Goal: Task Accomplishment & Management: Complete application form

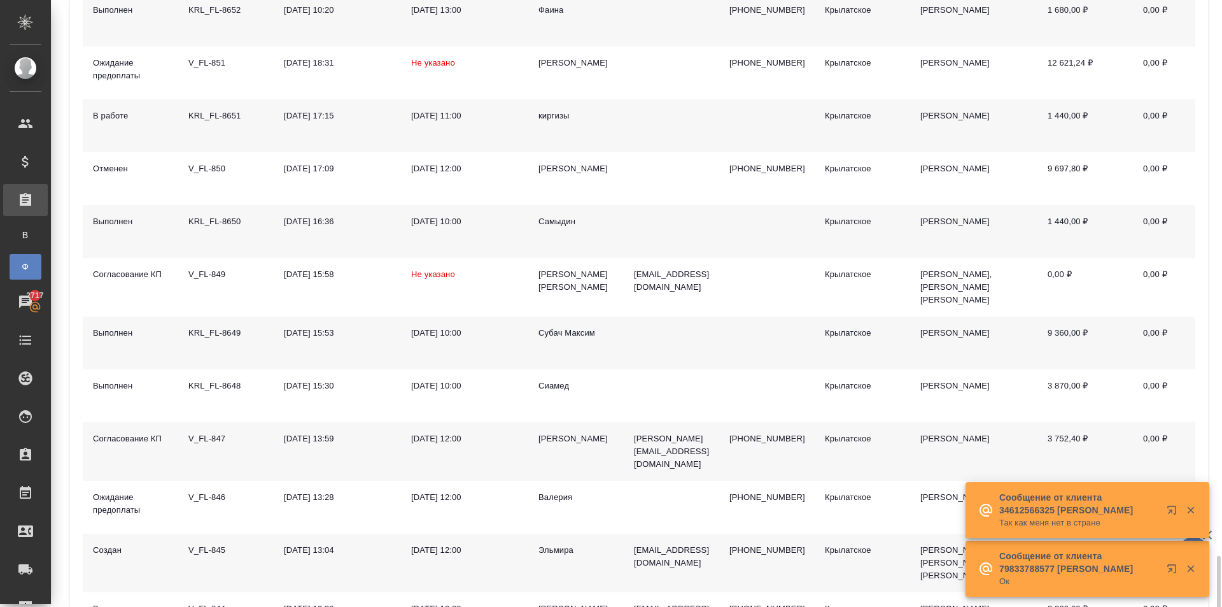
scroll to position [1019, 0]
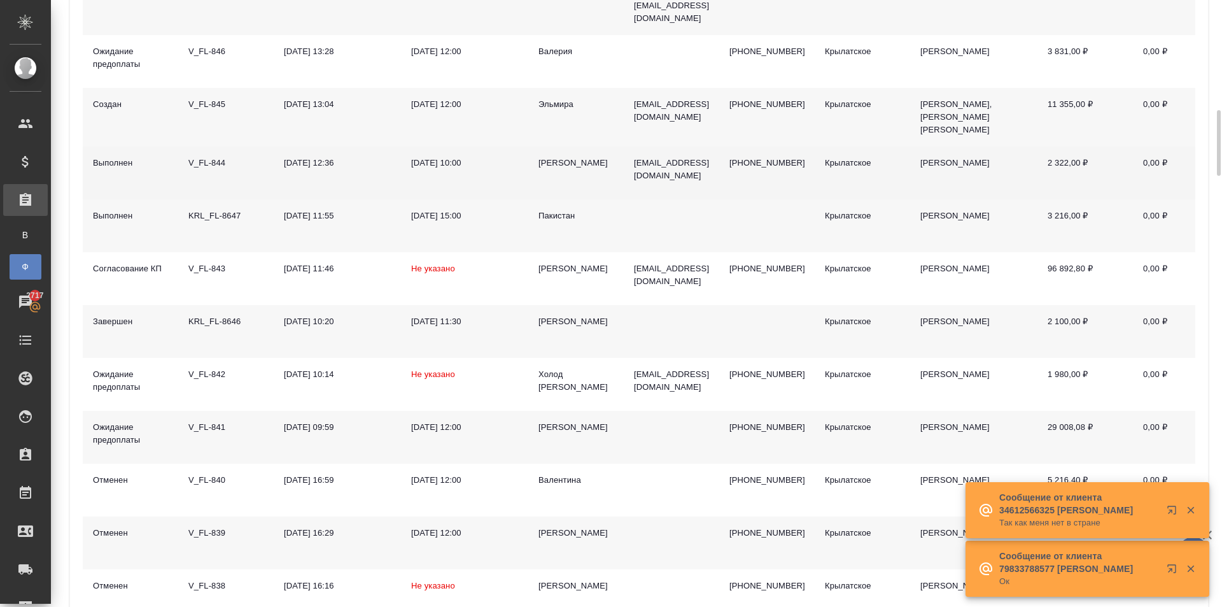
click at [546, 157] on div "[PERSON_NAME]" at bounding box center [576, 163] width 75 height 13
click at [547, 157] on div "[PERSON_NAME]" at bounding box center [576, 163] width 75 height 13
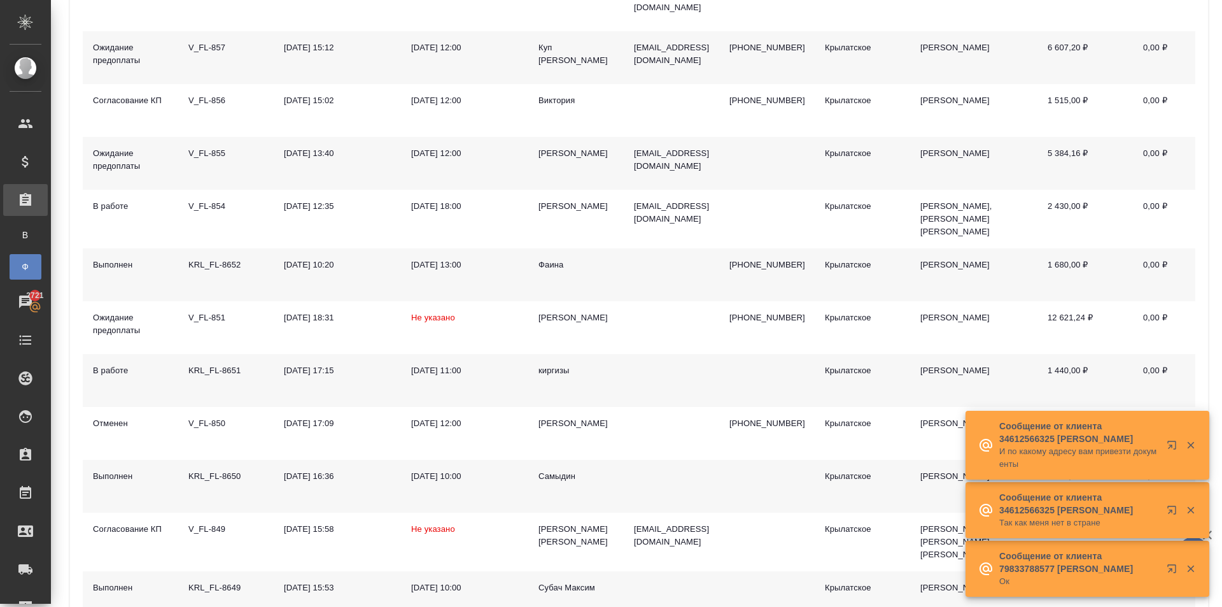
scroll to position [0, 0]
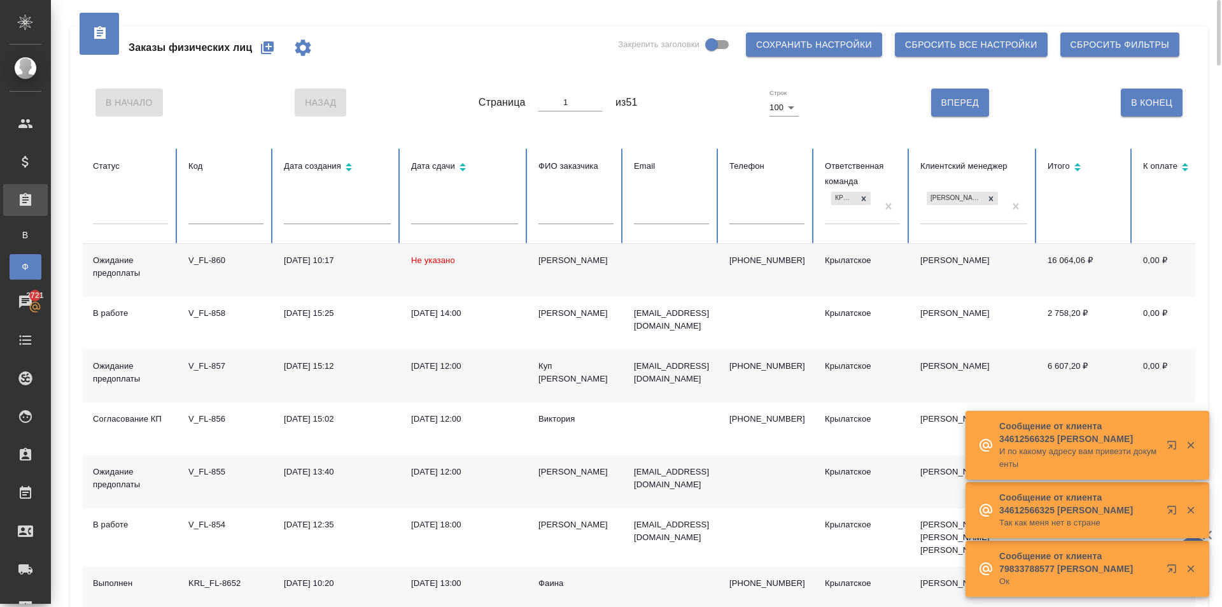
click at [262, 45] on icon "button" at bounding box center [267, 47] width 13 height 13
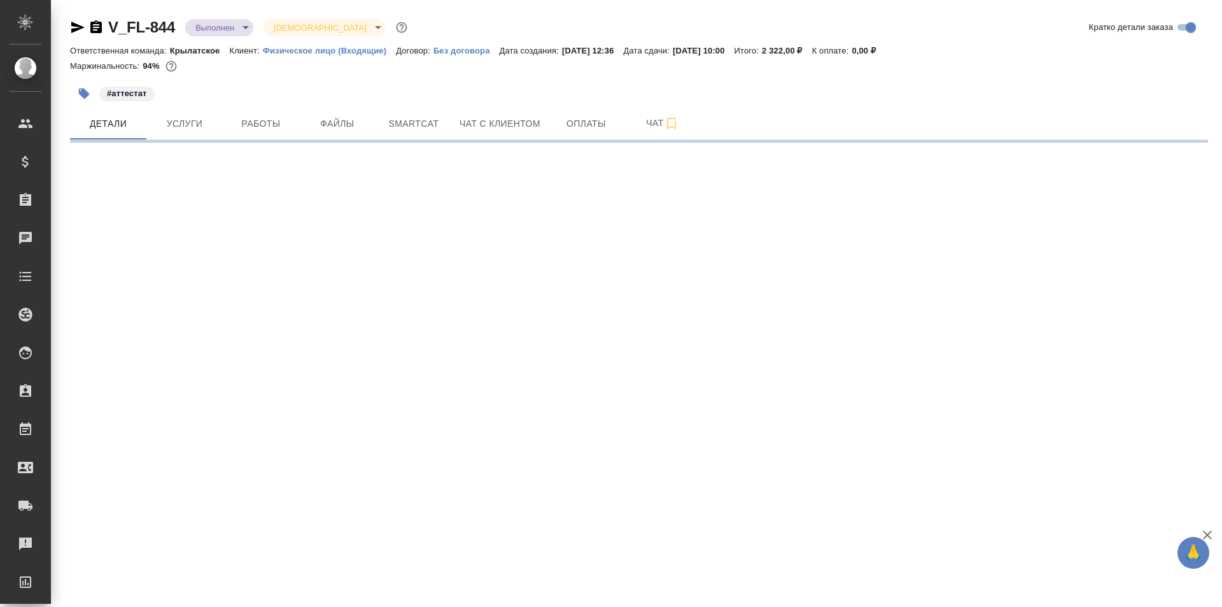
select select "RU"
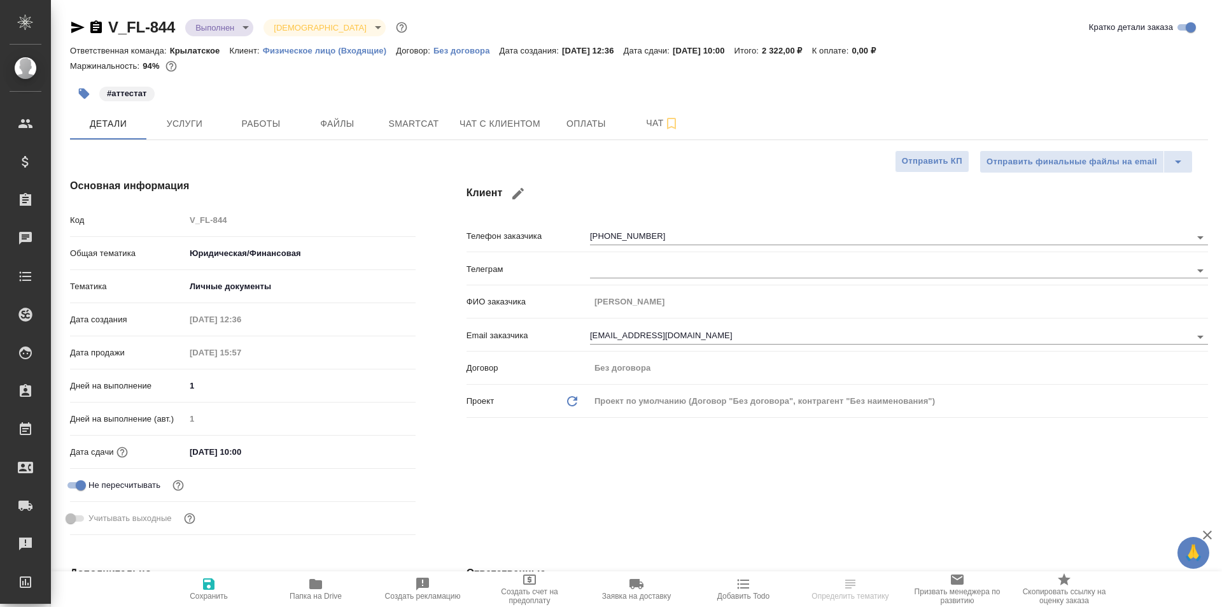
type textarea "x"
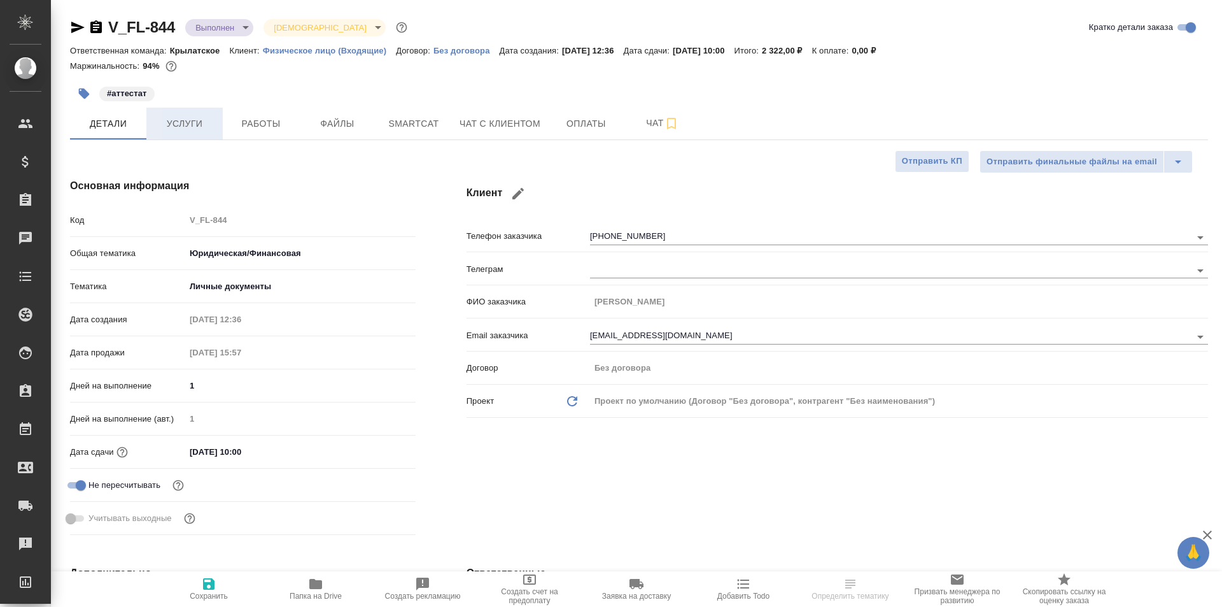
type textarea "x"
click at [180, 115] on button "Услуги" at bounding box center [184, 124] width 76 height 32
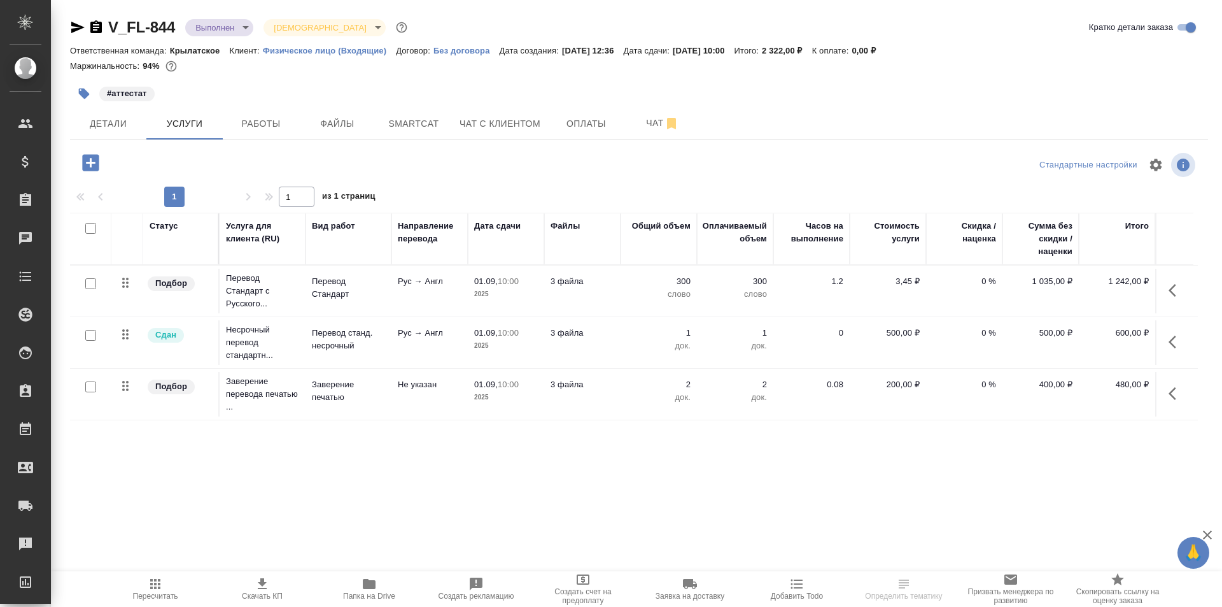
click at [155, 587] on icon "button" at bounding box center [155, 584] width 10 height 10
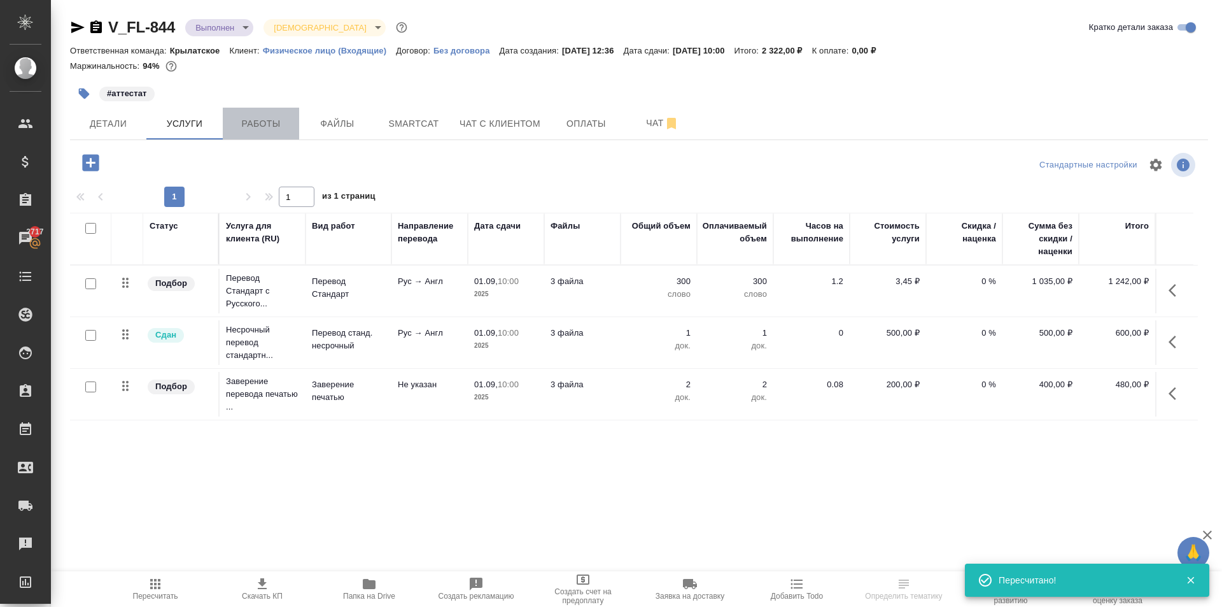
drag, startPoint x: 271, startPoint y: 111, endPoint x: 272, endPoint y: 120, distance: 8.9
click at [271, 111] on button "Работы" at bounding box center [261, 124] width 76 height 32
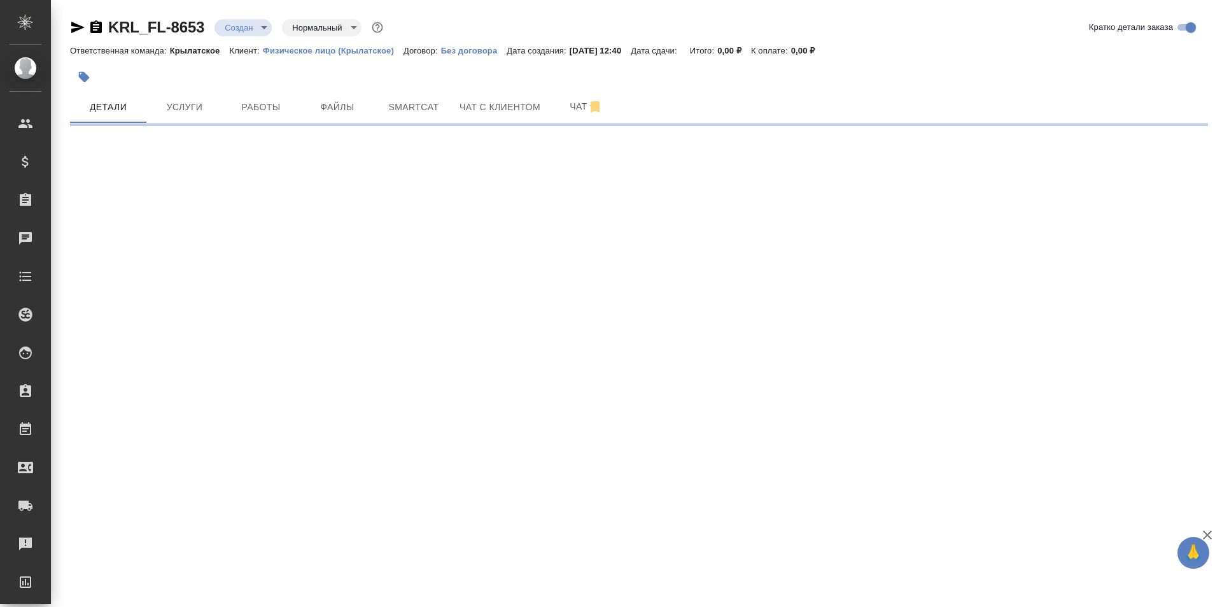
select select "RU"
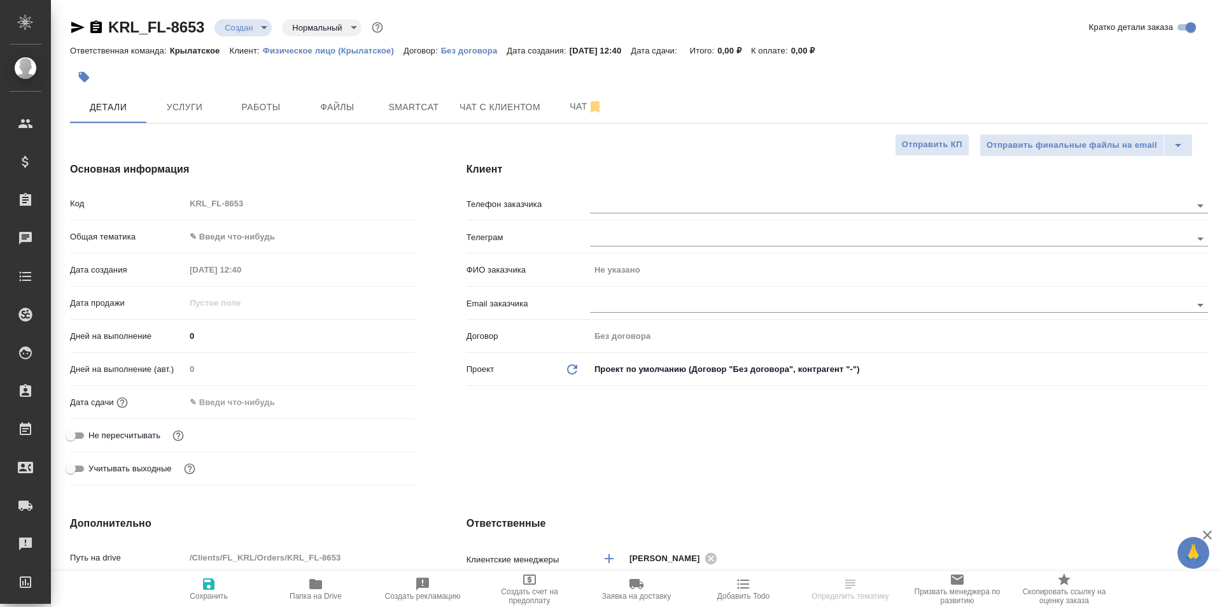
type textarea "x"
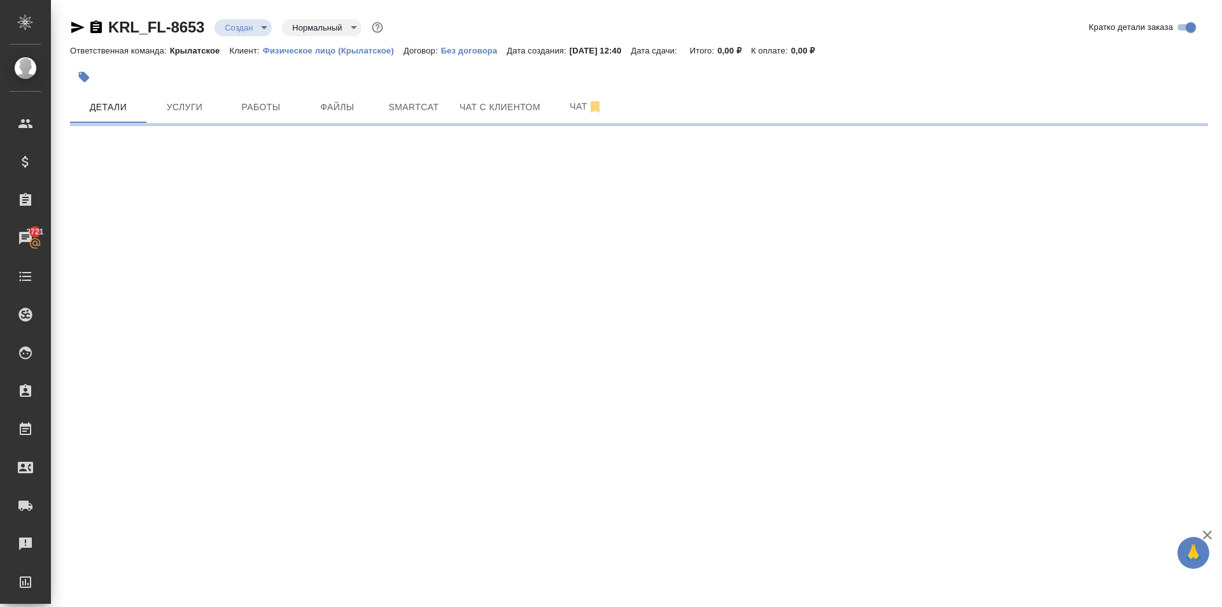
select select "RU"
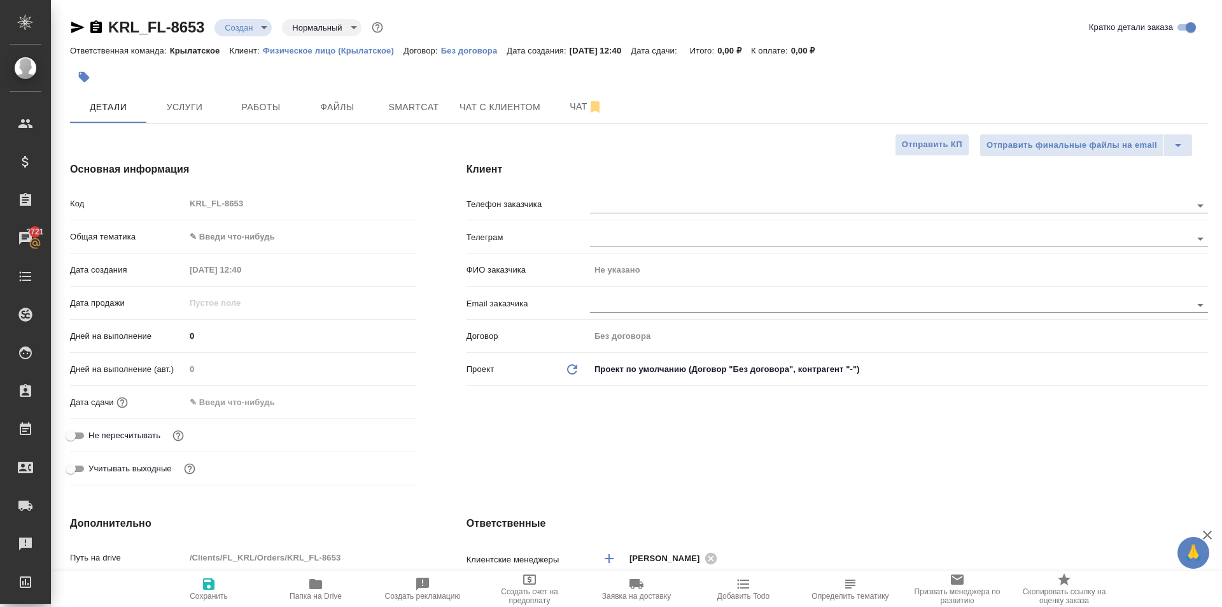
type textarea "x"
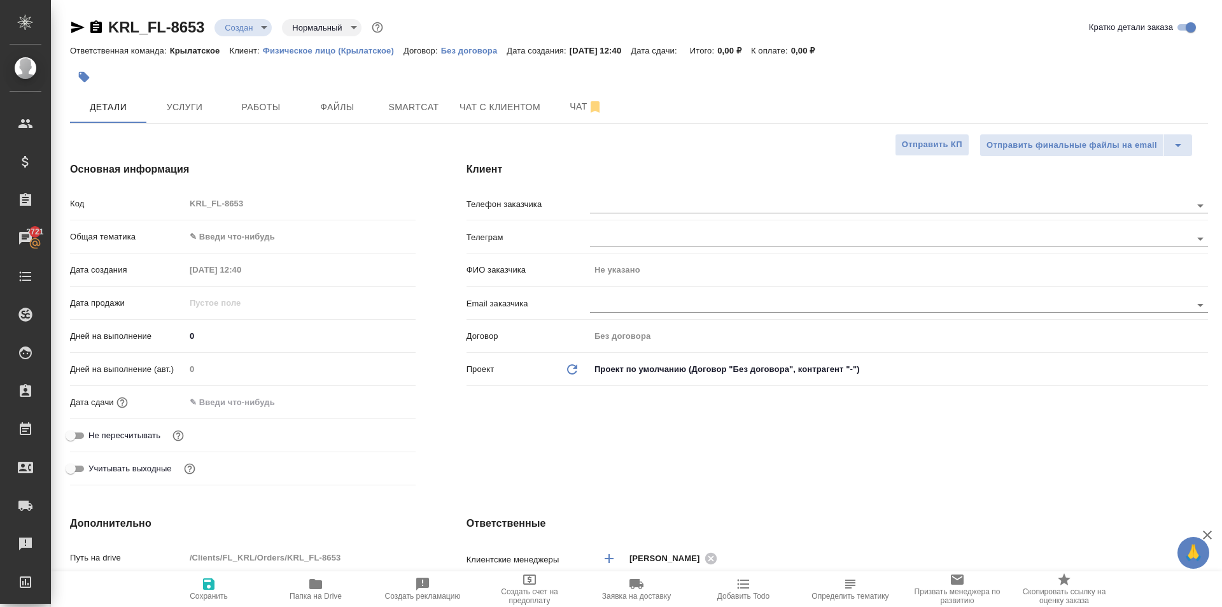
type textarea "x"
click at [267, 237] on body "🙏 .cls-1 fill:#fff; AWATERA Kasymov Timur Клиенты Спецификации Заказы 2721 Чаты…" at bounding box center [611, 303] width 1222 height 607
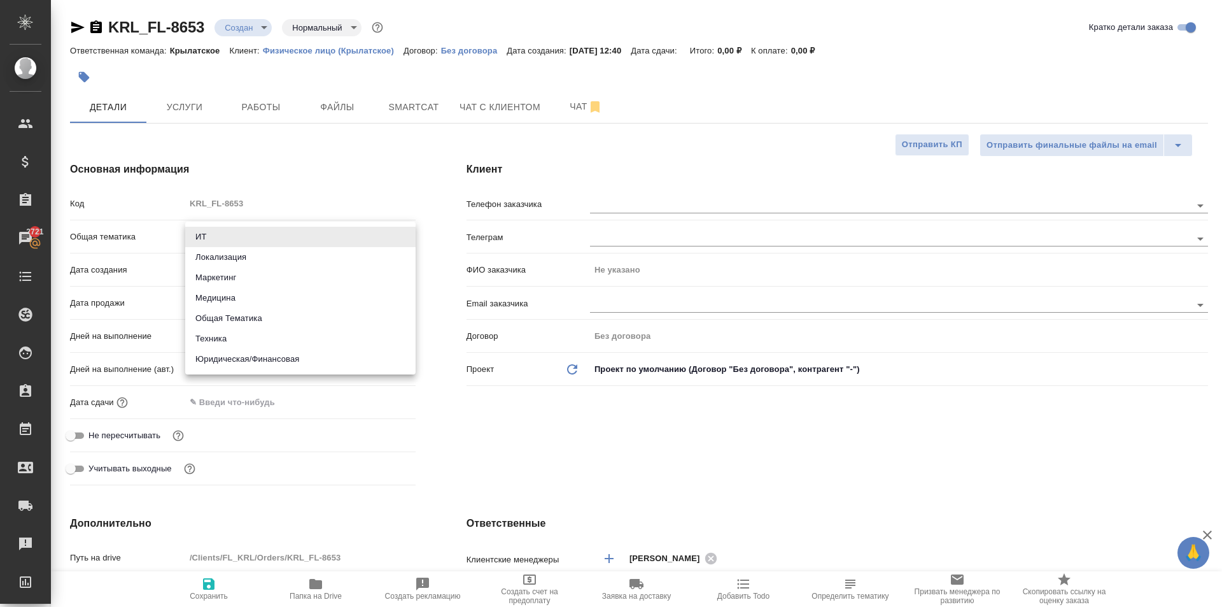
click at [260, 362] on li "Юридическая/Финансовая" at bounding box center [300, 359] width 230 height 20
type input "yr-fn"
type textarea "x"
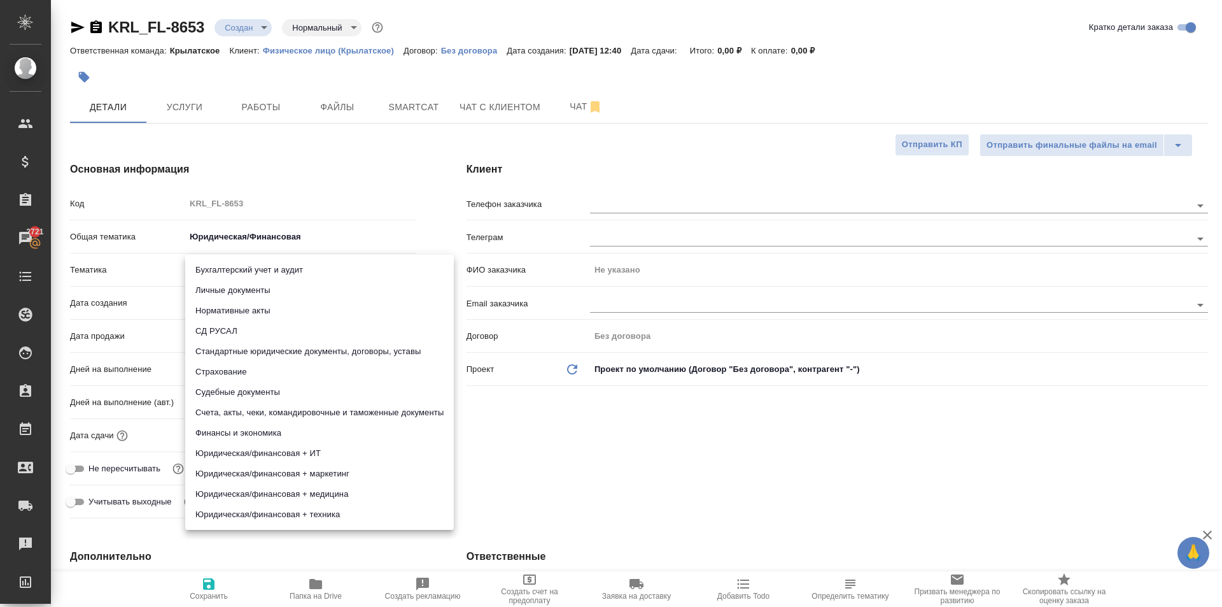
click at [235, 274] on body "🙏 .cls-1 fill:#fff; AWATERA Kasymov Timur Клиенты Спецификации Заказы 2721 Чаты…" at bounding box center [611, 303] width 1222 height 607
click at [235, 290] on li "Личные документы" at bounding box center [319, 290] width 269 height 20
type textarea "x"
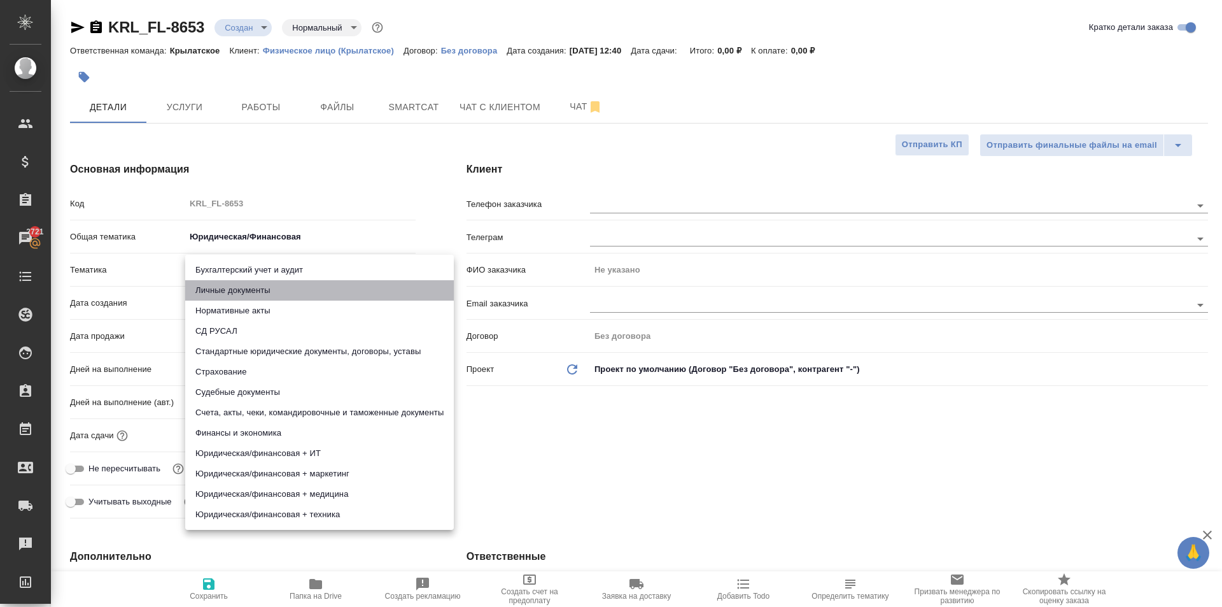
type input "5a8b8b956a9677013d343cfe"
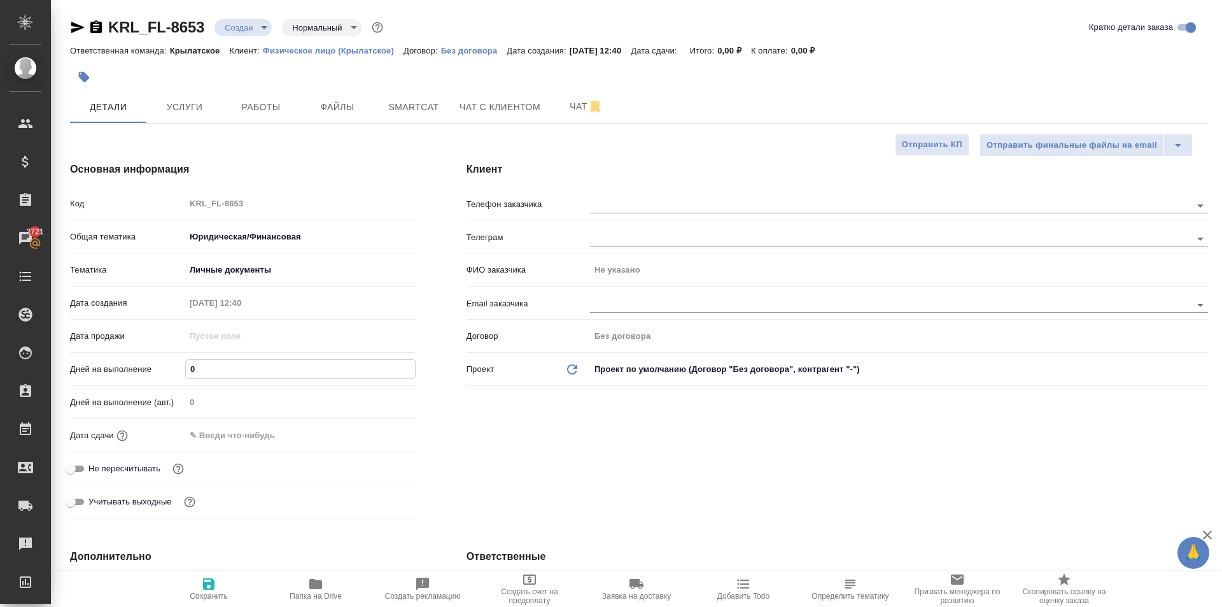
drag, startPoint x: 208, startPoint y: 369, endPoint x: 135, endPoint y: 362, distance: 73.5
click at [135, 362] on div "Дней на выполнение 0" at bounding box center [243, 369] width 346 height 22
type input "1"
type textarea "x"
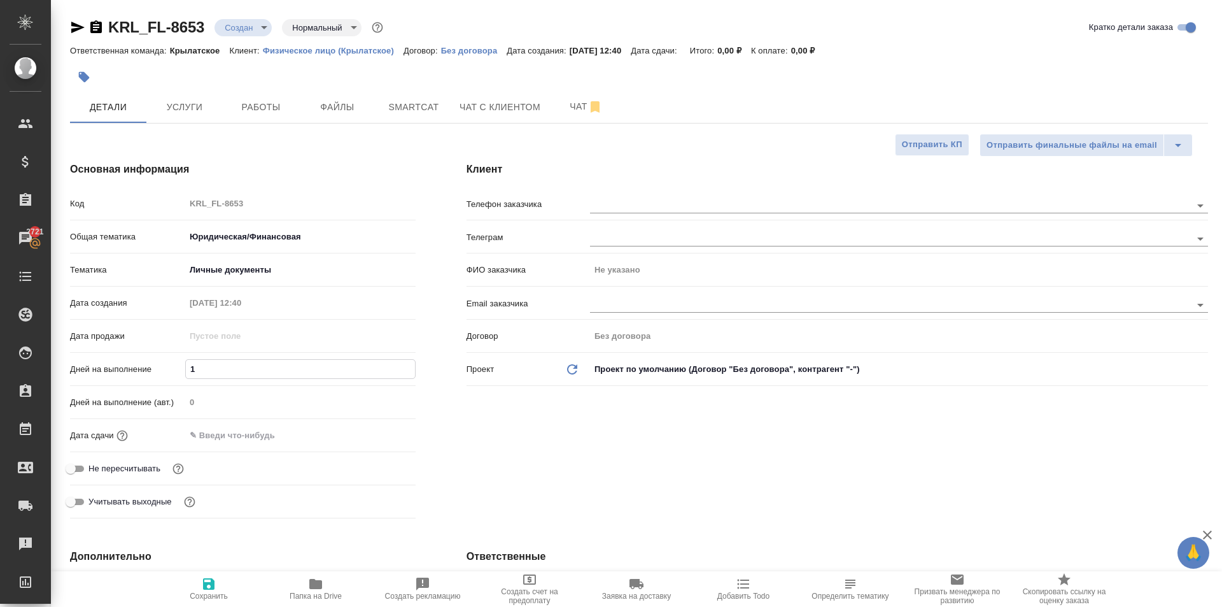
type textarea "x"
type input "1"
click at [216, 443] on input "text" at bounding box center [240, 435] width 111 height 18
click at [374, 429] on icon "button" at bounding box center [378, 434] width 15 height 15
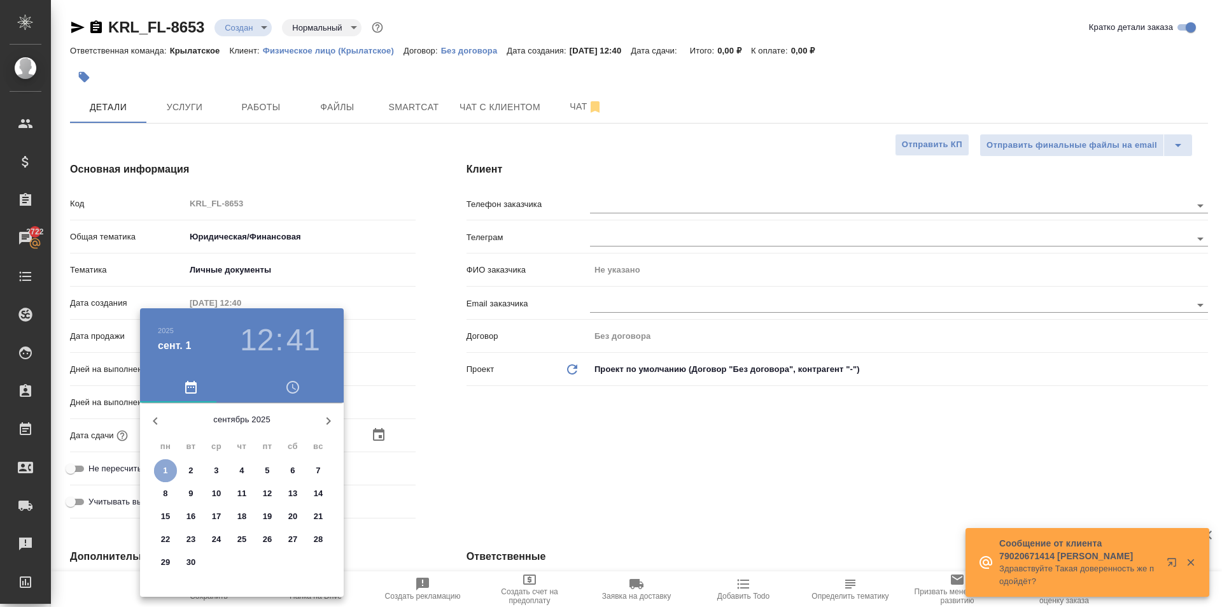
click at [168, 472] on span "1" at bounding box center [165, 470] width 23 height 13
type input "01.09.2025 12:41"
type textarea "x"
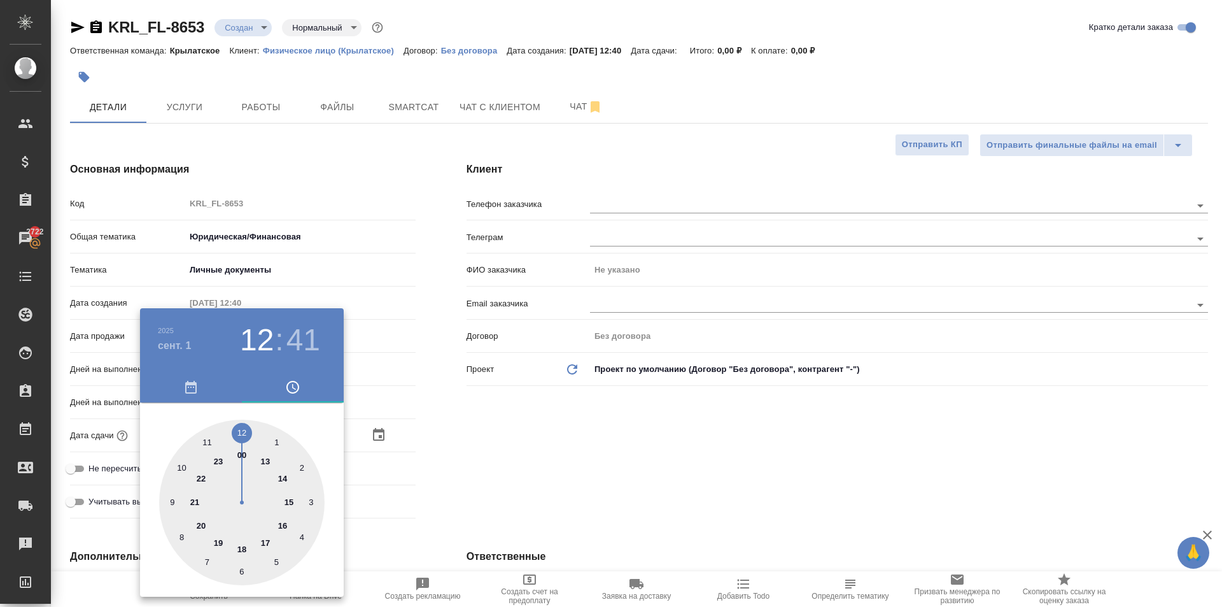
drag, startPoint x: 263, startPoint y: 462, endPoint x: 271, endPoint y: 500, distance: 39.0
click at [263, 463] on div at bounding box center [242, 503] width 166 height 166
type input "01.09.2025 13:41"
type textarea "x"
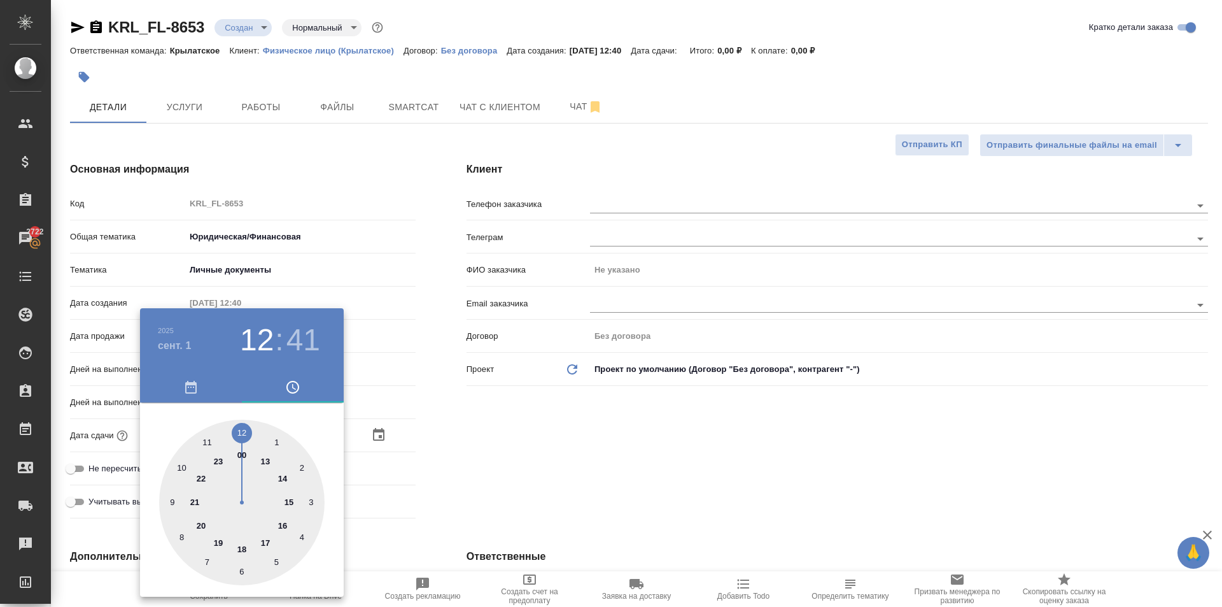
type textarea "x"
type input "01.09.2025 13:31"
type textarea "x"
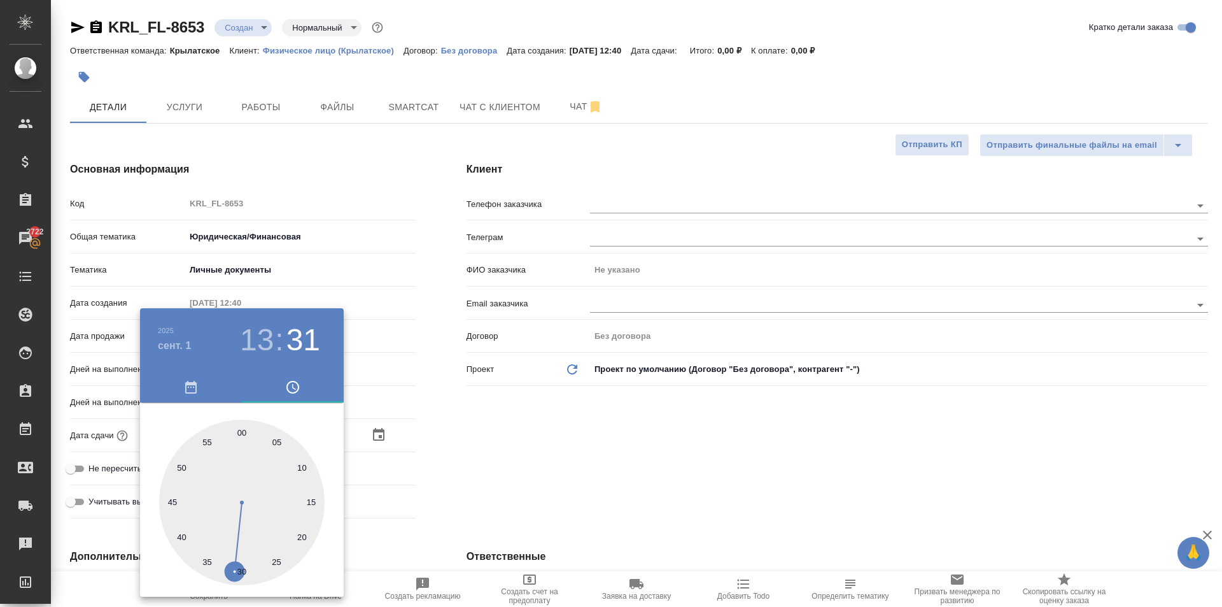
type textarea "x"
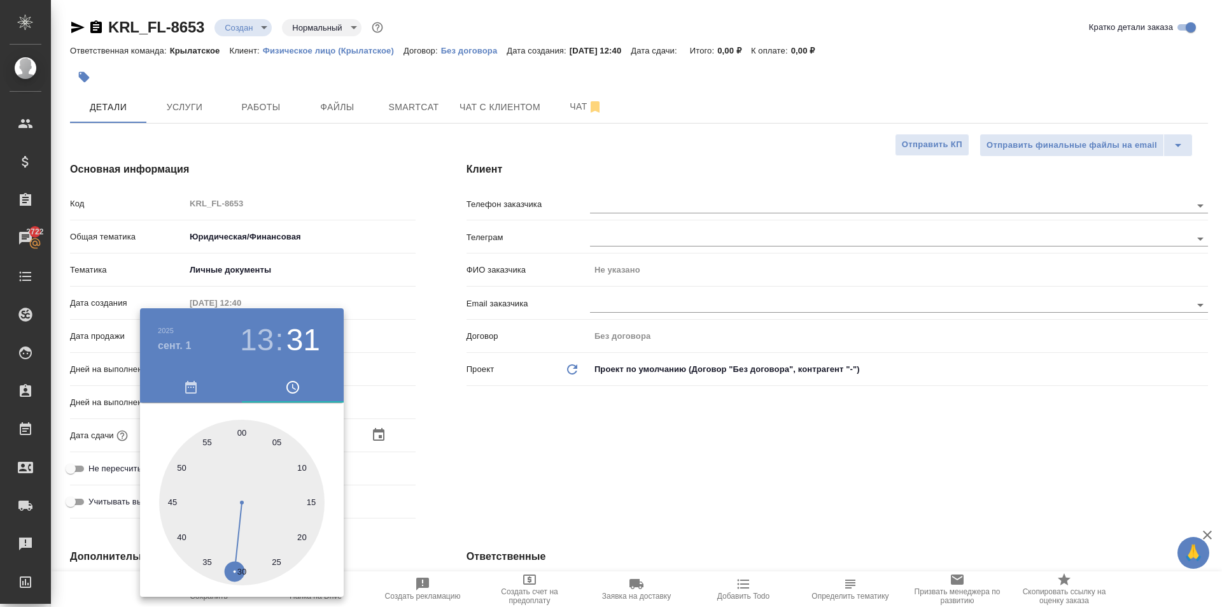
type textarea "x"
type input "01.09.2025 13:30"
type textarea "x"
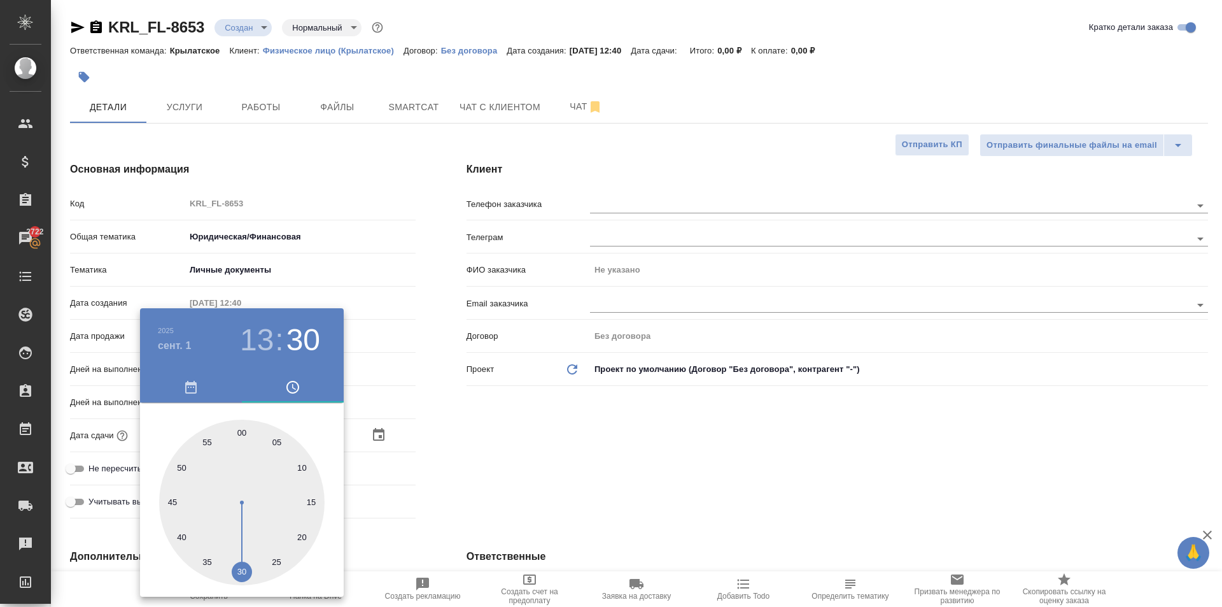
type textarea "x"
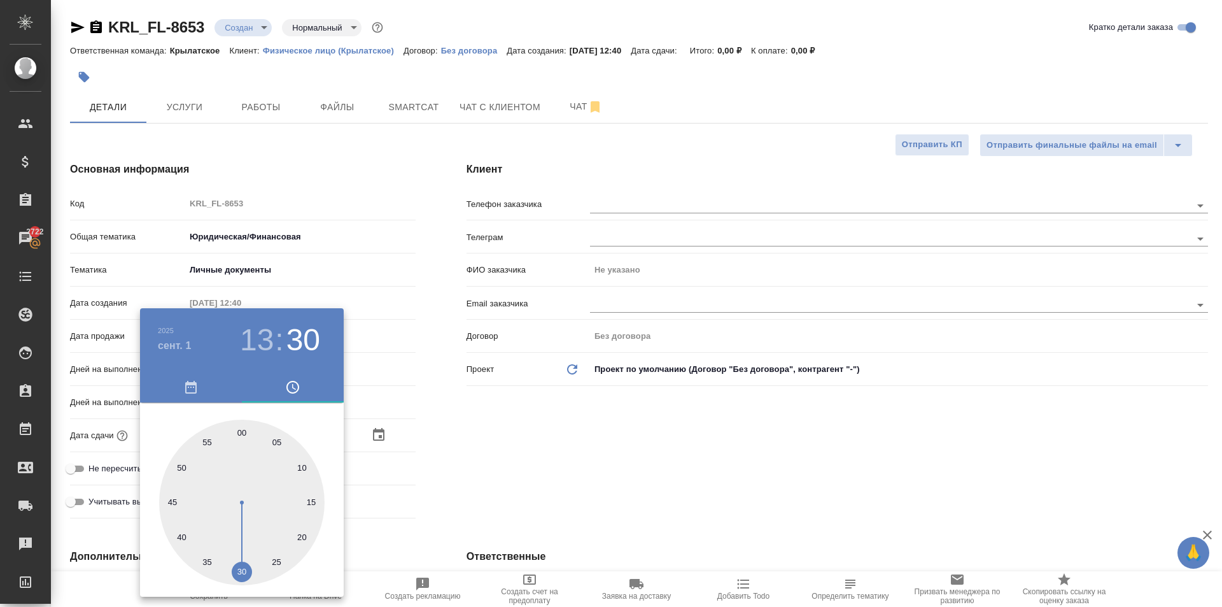
type textarea "x"
drag, startPoint x: 237, startPoint y: 563, endPoint x: 243, endPoint y: 569, distance: 9.0
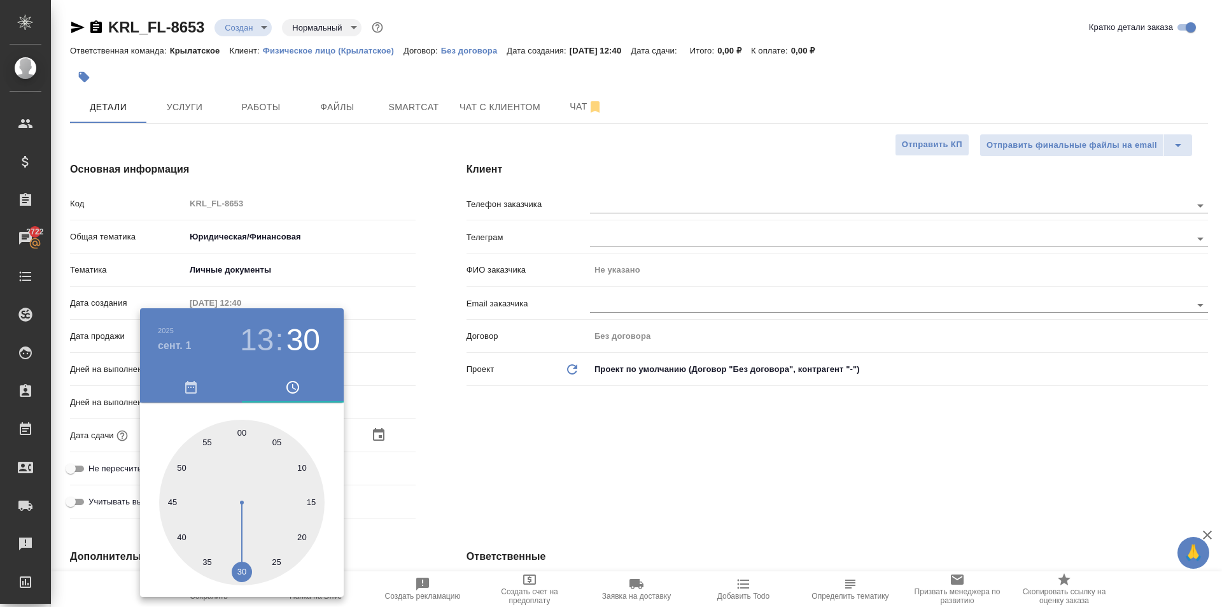
click at [243, 569] on div at bounding box center [242, 503] width 166 height 166
type textarea "x"
click at [591, 509] on div at bounding box center [611, 303] width 1222 height 607
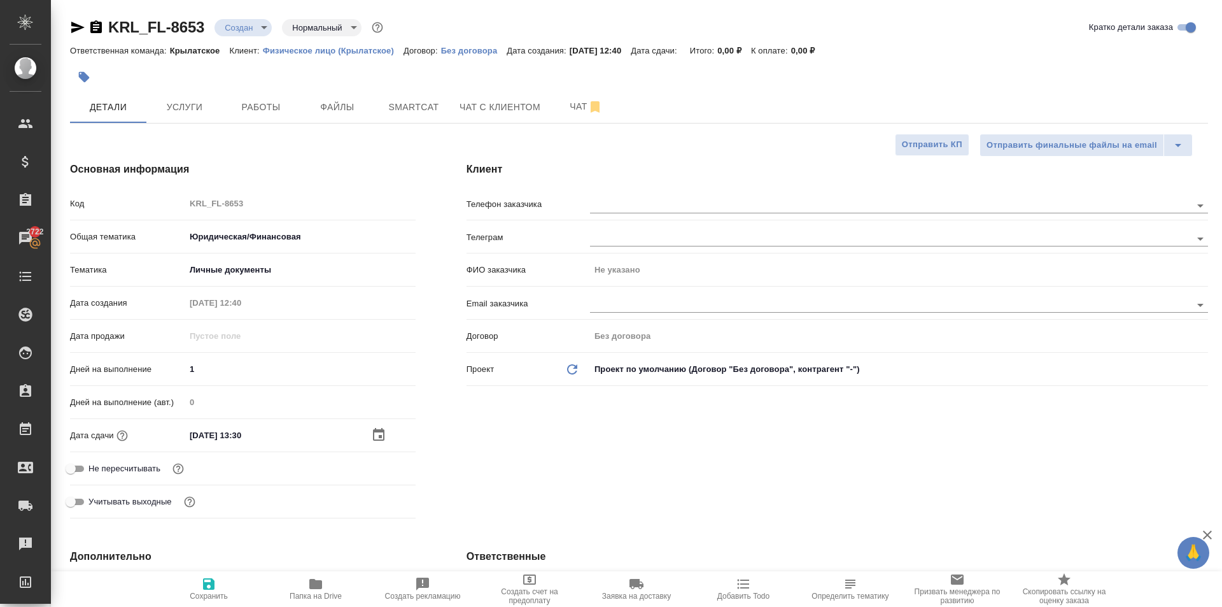
drag, startPoint x: 168, startPoint y: 468, endPoint x: 143, endPoint y: 468, distance: 24.8
click at [167, 468] on div "Не пересчитывать" at bounding box center [243, 468] width 346 height 22
click at [138, 468] on span "Не пересчитывать" at bounding box center [125, 468] width 72 height 13
click at [94, 468] on input "Не пересчитывать" at bounding box center [71, 468] width 46 height 15
checkbox input "true"
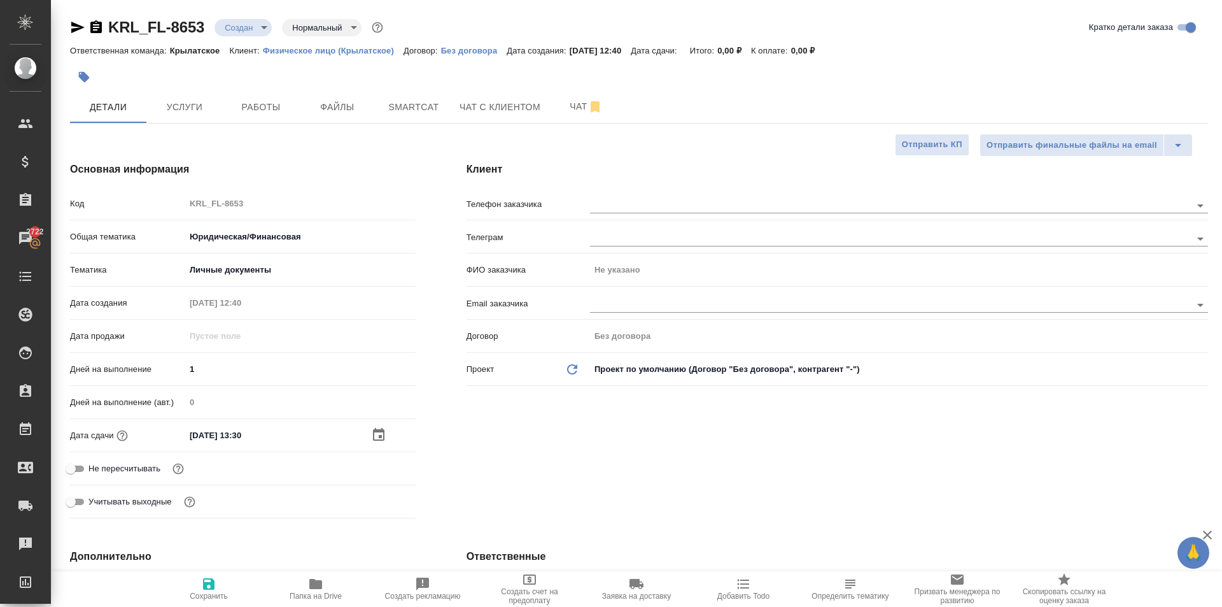
type textarea "x"
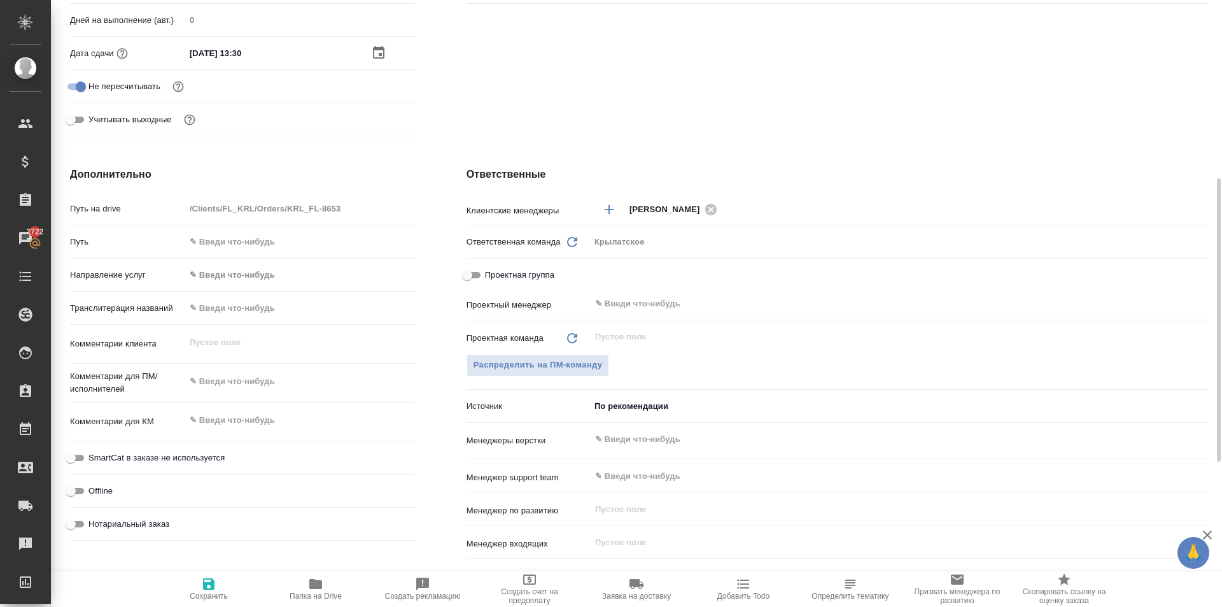
click at [236, 258] on div "Путь" at bounding box center [243, 246] width 346 height 33
click at [237, 272] on body "🙏 .cls-1 fill:#fff; AWATERA Kasymov Timur Клиенты Спецификации Заказы 2722 Чаты…" at bounding box center [611, 303] width 1222 height 607
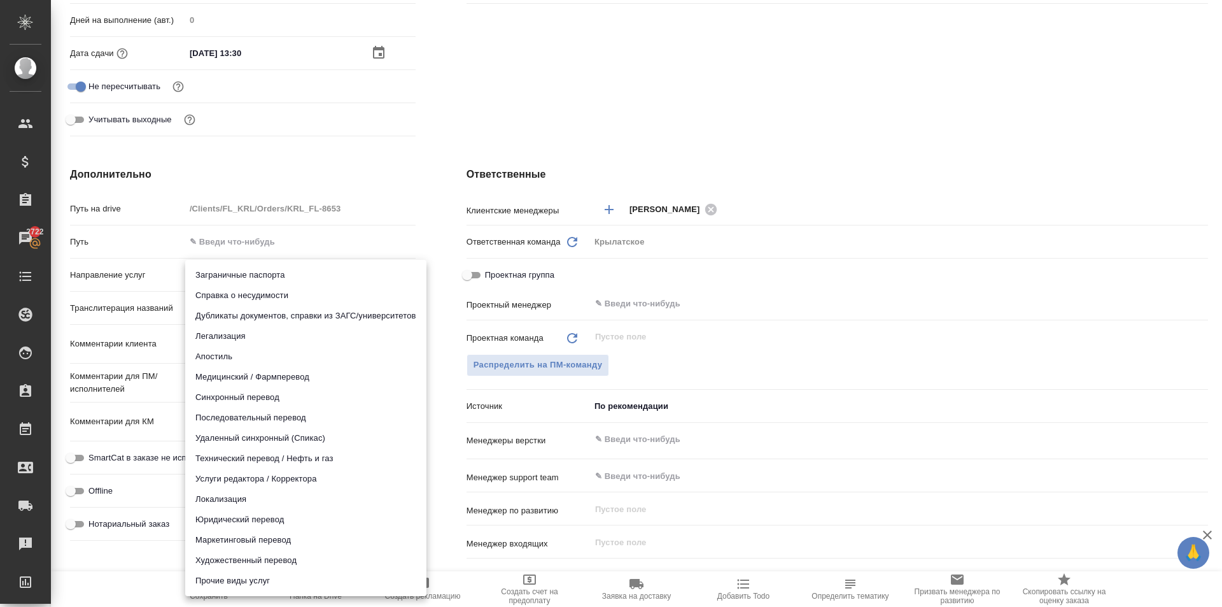
click at [230, 513] on li "Юридический перевод" at bounding box center [305, 519] width 241 height 20
type input "legalTranslation"
type textarea "x"
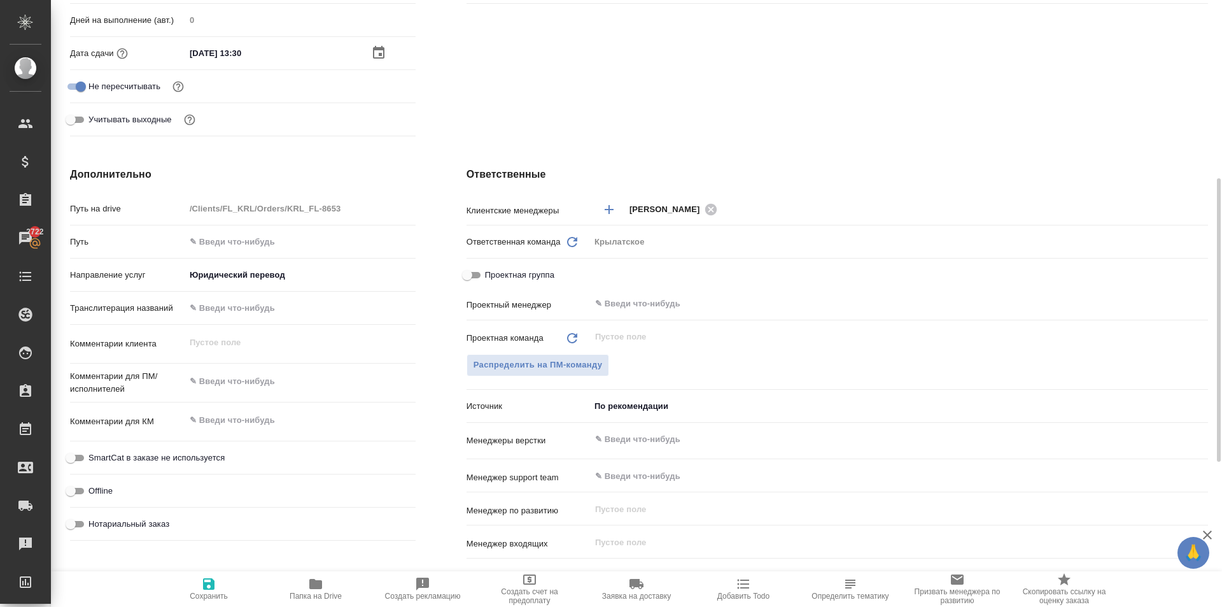
click at [136, 523] on span "Нотариальный заказ" at bounding box center [129, 524] width 81 height 13
click at [94, 523] on input "Нотариальный заказ" at bounding box center [71, 523] width 46 height 15
checkbox input "true"
type textarea "x"
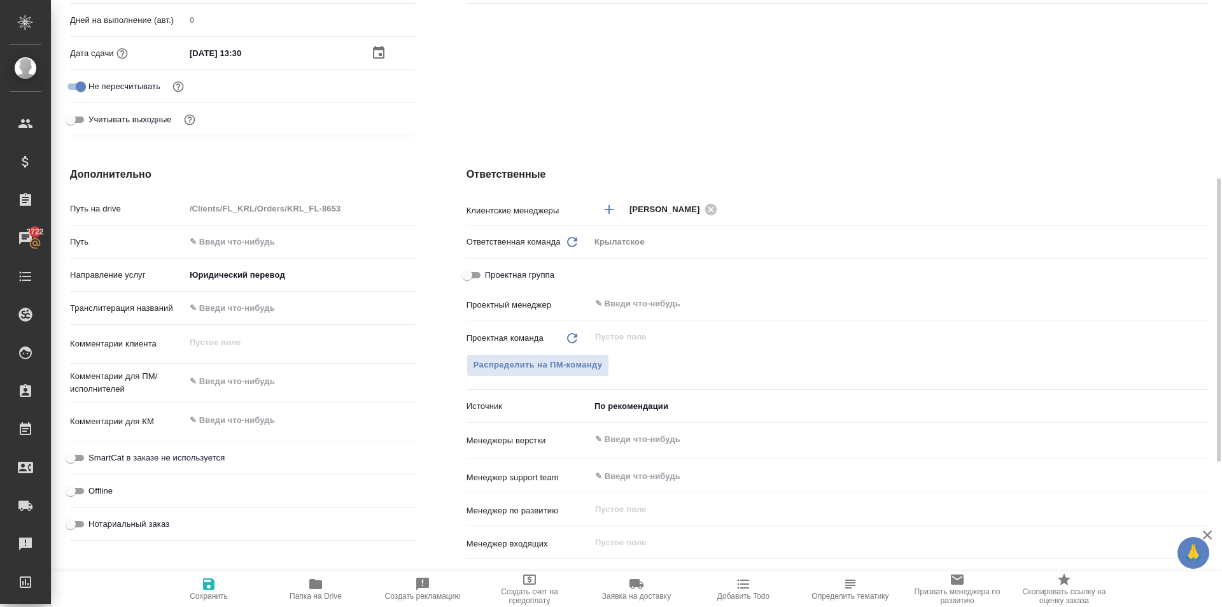
type textarea "x"
click at [160, 445] on div "Комментарии для КМ x" at bounding box center [243, 426] width 346 height 39
click at [171, 457] on span "SmartCat в заказе не используется" at bounding box center [157, 457] width 136 height 13
click at [94, 457] on input "SmartCat в заказе не используется" at bounding box center [71, 457] width 46 height 15
checkbox input "true"
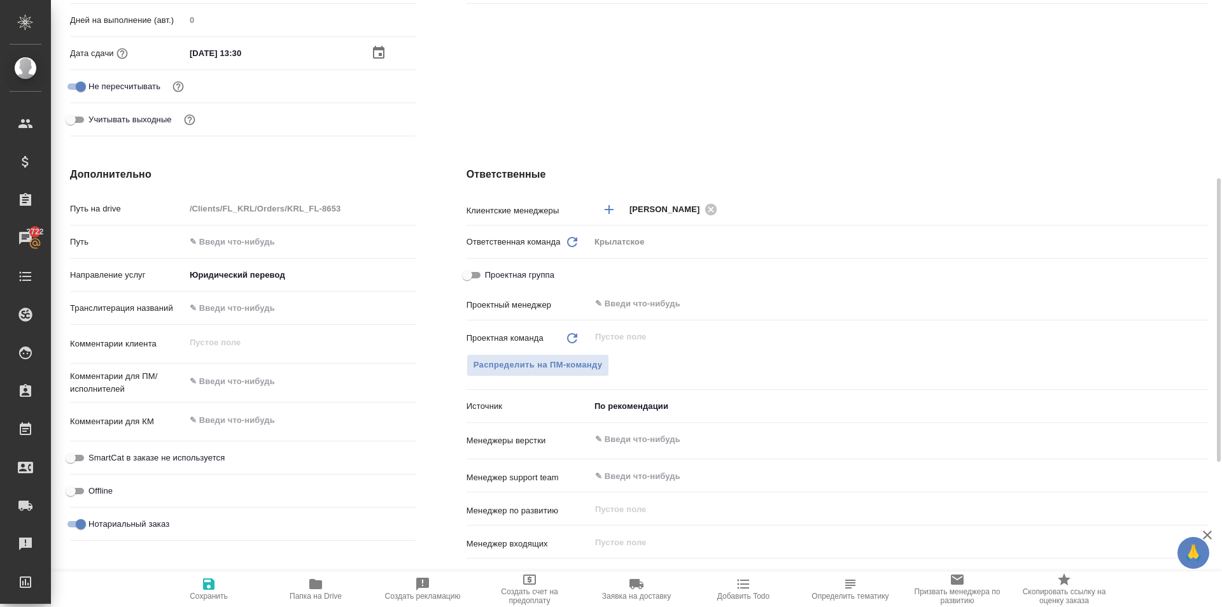
type textarea "x"
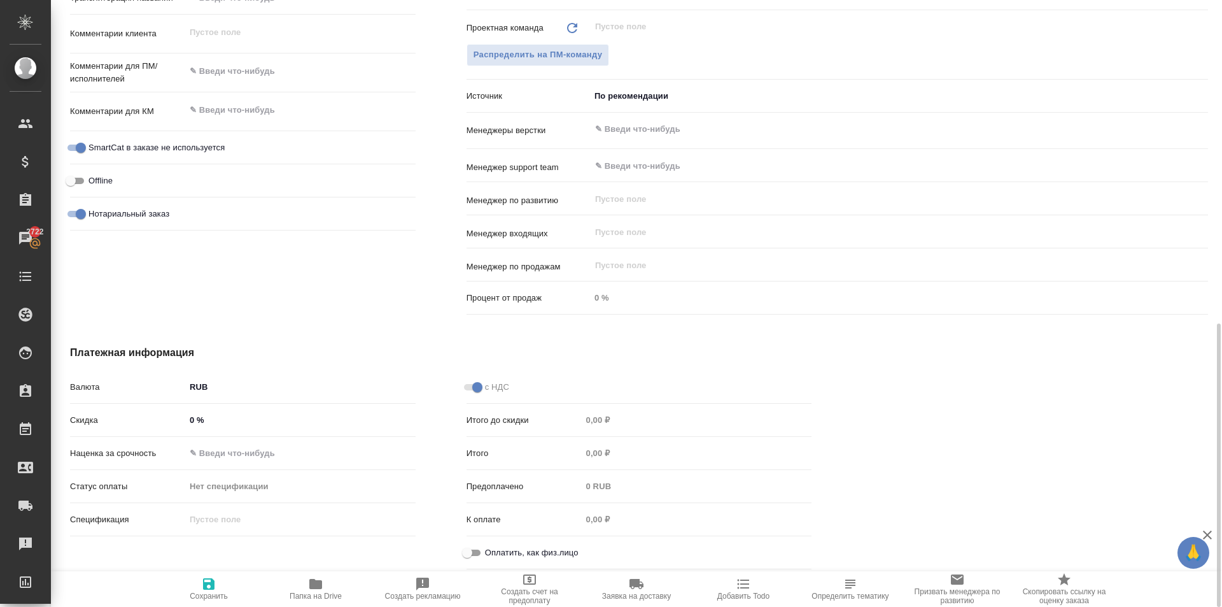
drag, startPoint x: 474, startPoint y: 520, endPoint x: 479, endPoint y: 537, distance: 18.5
drag, startPoint x: 479, startPoint y: 537, endPoint x: 469, endPoint y: 552, distance: 17.8
click at [465, 551] on input "Оплатить, как физ.лицо" at bounding box center [467, 552] width 46 height 15
checkbox input "true"
type textarea "x"
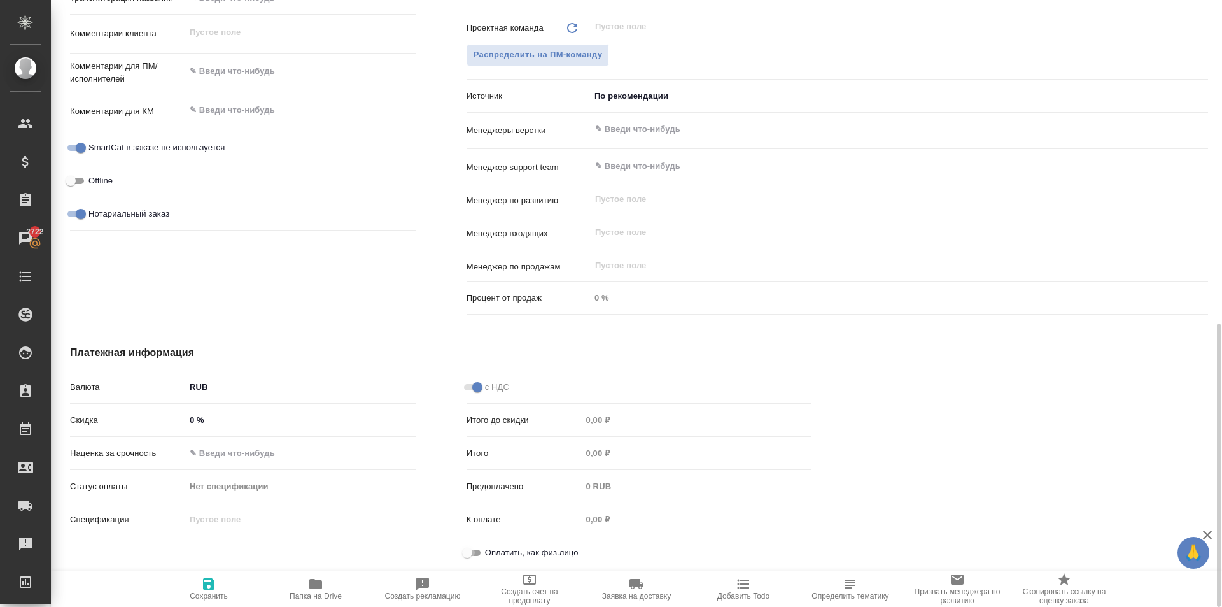
type textarea "x"
click at [215, 592] on span "Сохранить" at bounding box center [209, 595] width 38 height 9
type textarea "x"
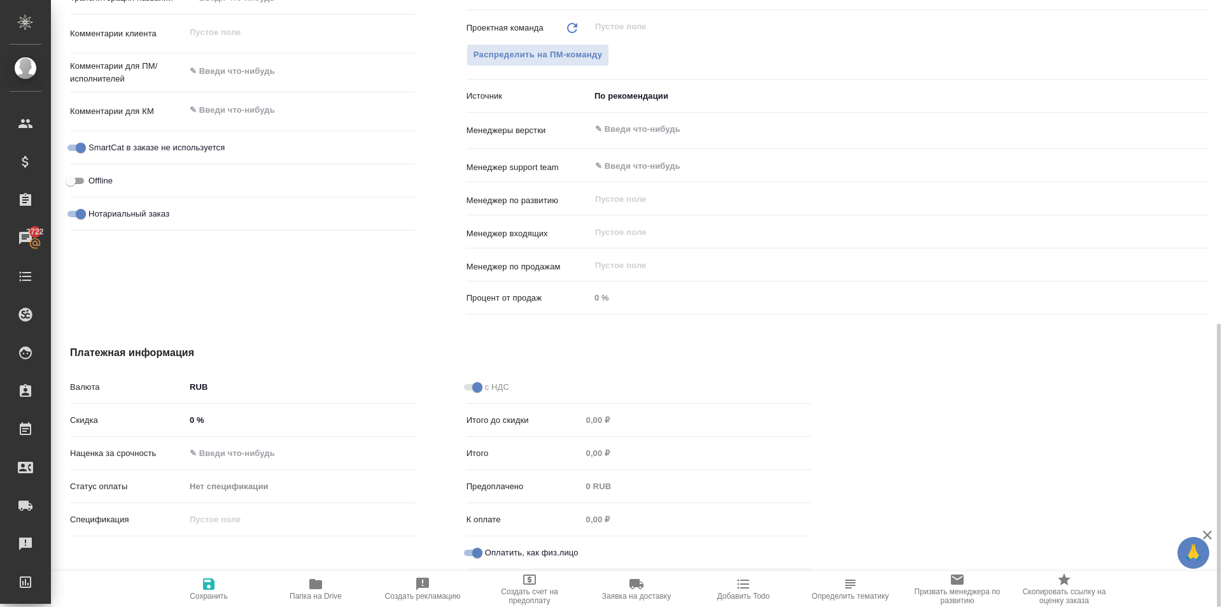
type textarea "x"
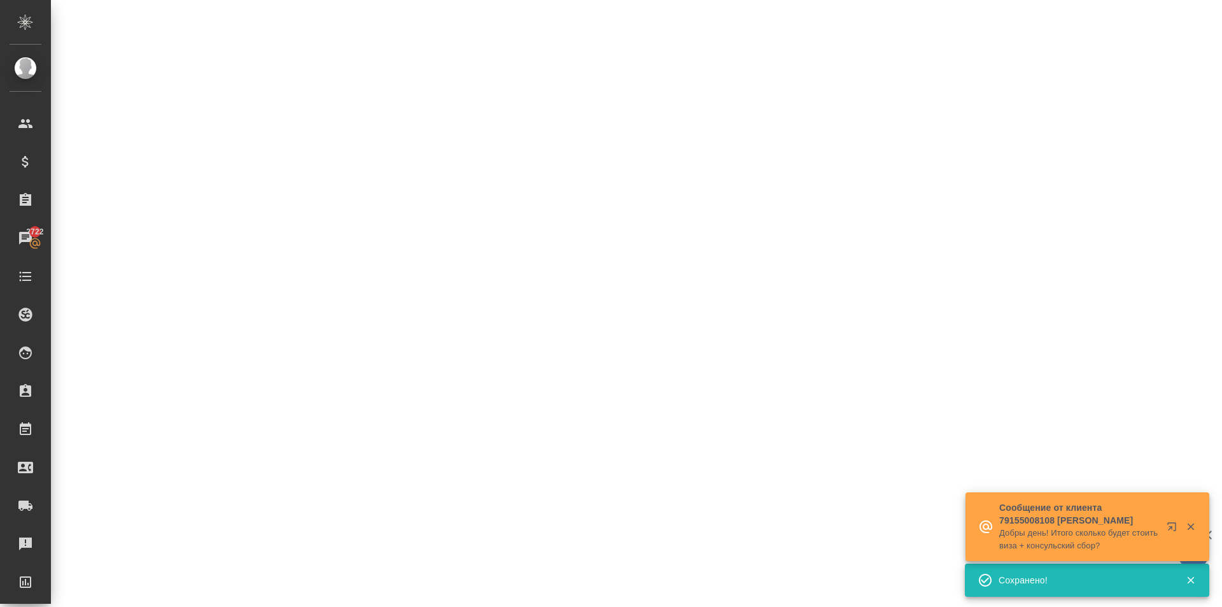
select select "RU"
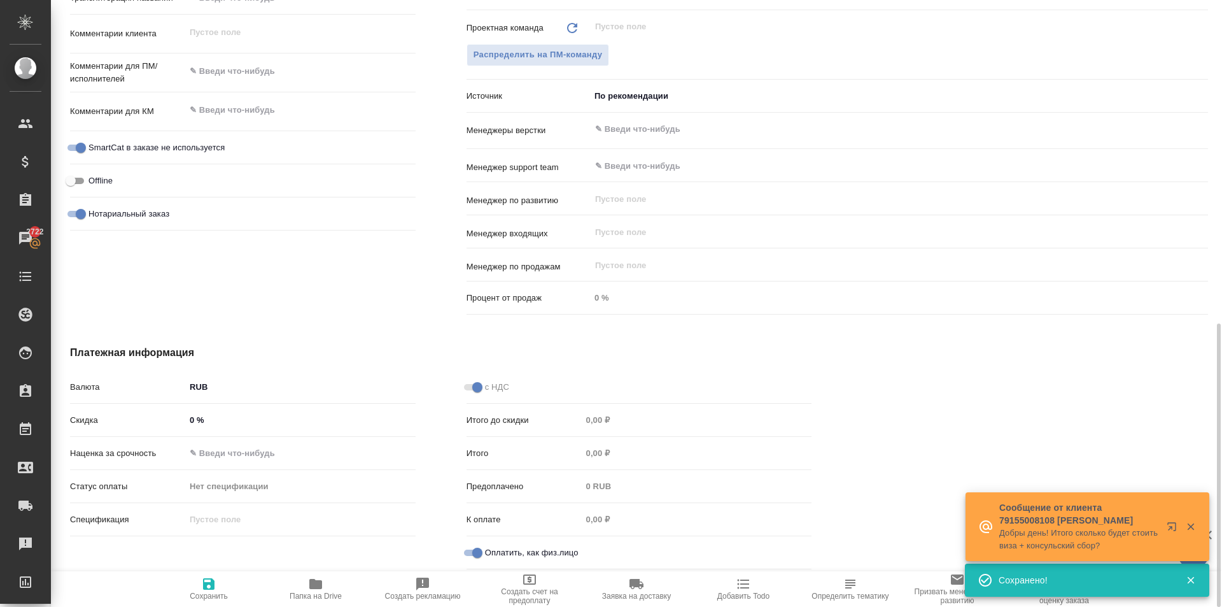
type textarea "x"
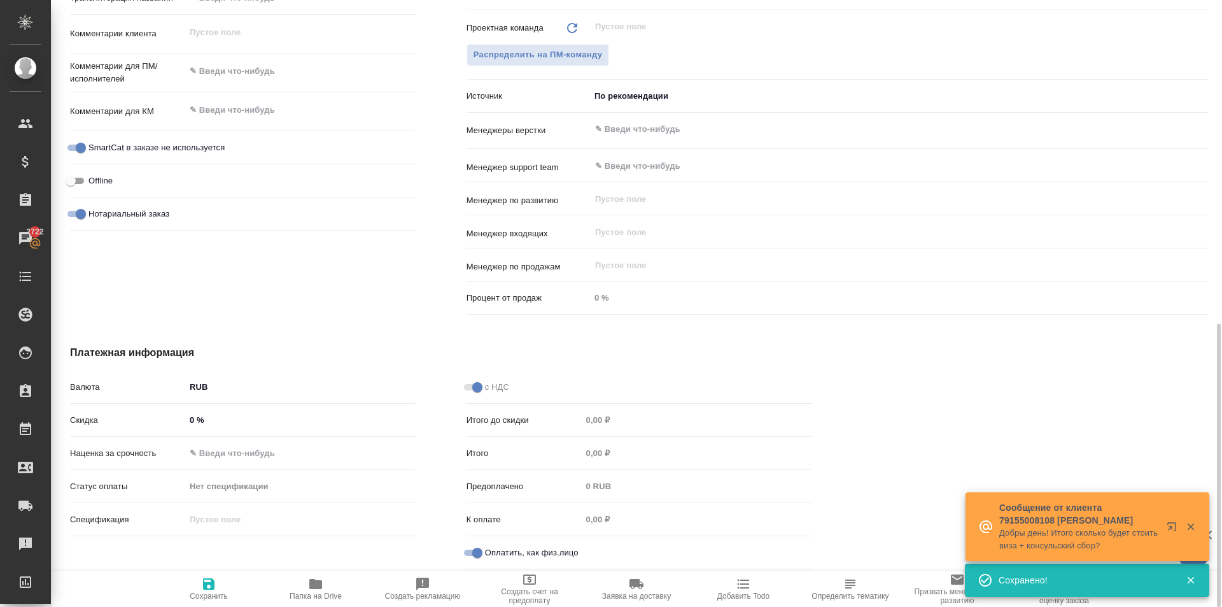
type textarea "x"
click at [716, 541] on div "Оплатить, как физ.лицо" at bounding box center [640, 552] width 346 height 22
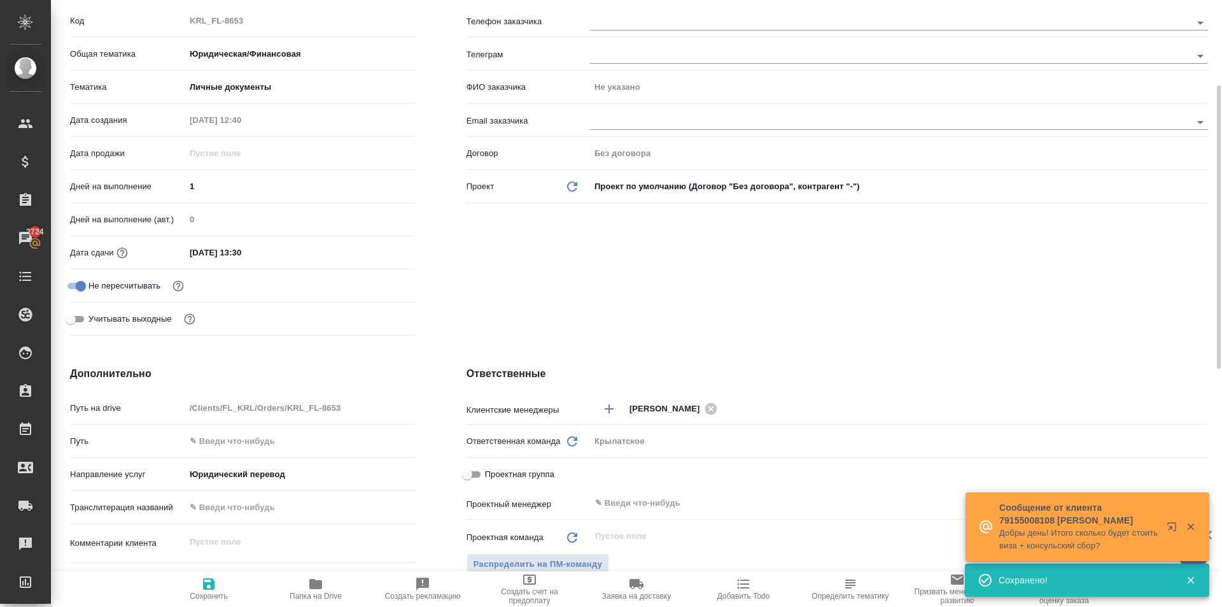
scroll to position [0, 0]
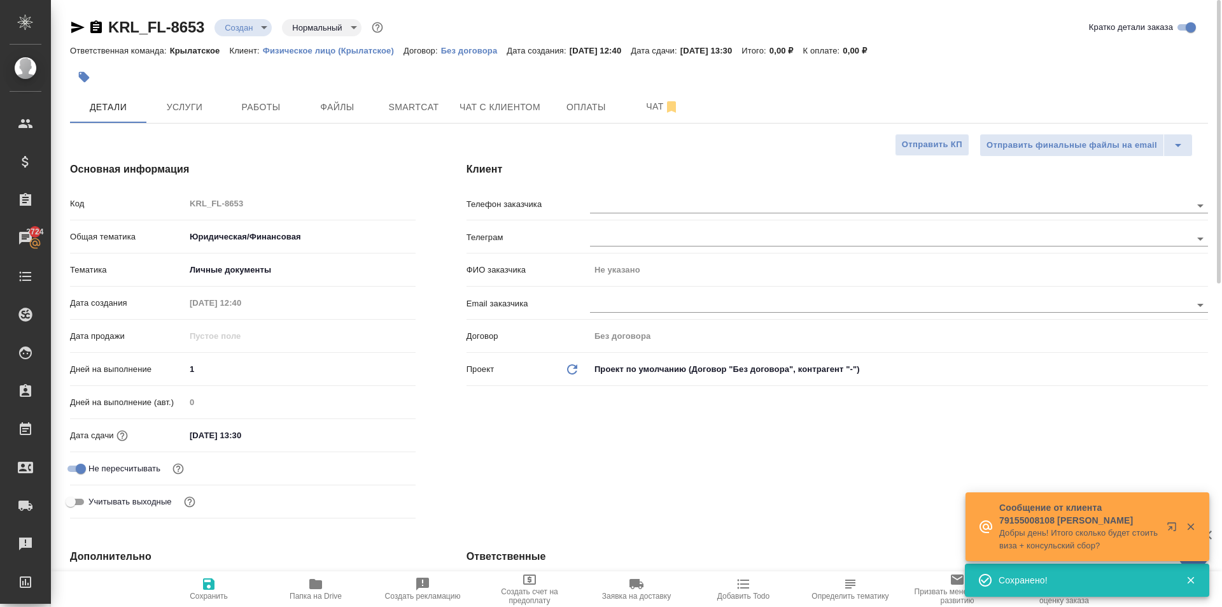
click at [630, 192] on div "Клиент Телефон заказчика Телеграм ФИО заказчика Не указано Email заказчика Дого…" at bounding box center [837, 342] width 793 height 413
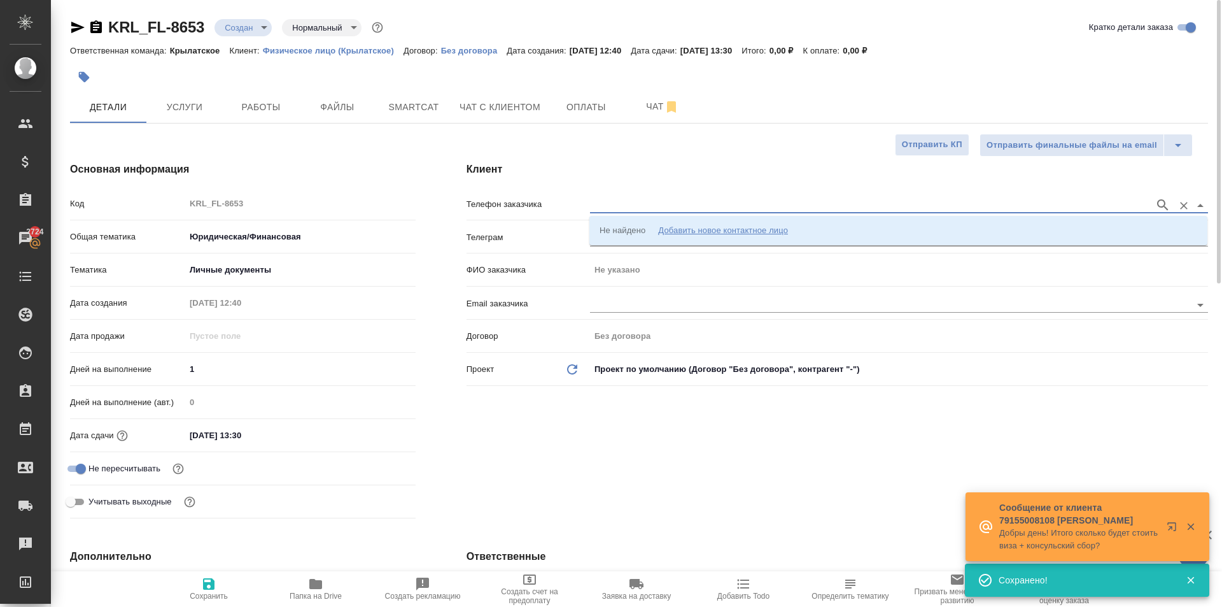
click at [633, 202] on input "text" at bounding box center [869, 204] width 558 height 15
click at [639, 230] on div "Не найдено" at bounding box center [623, 230] width 46 height 13
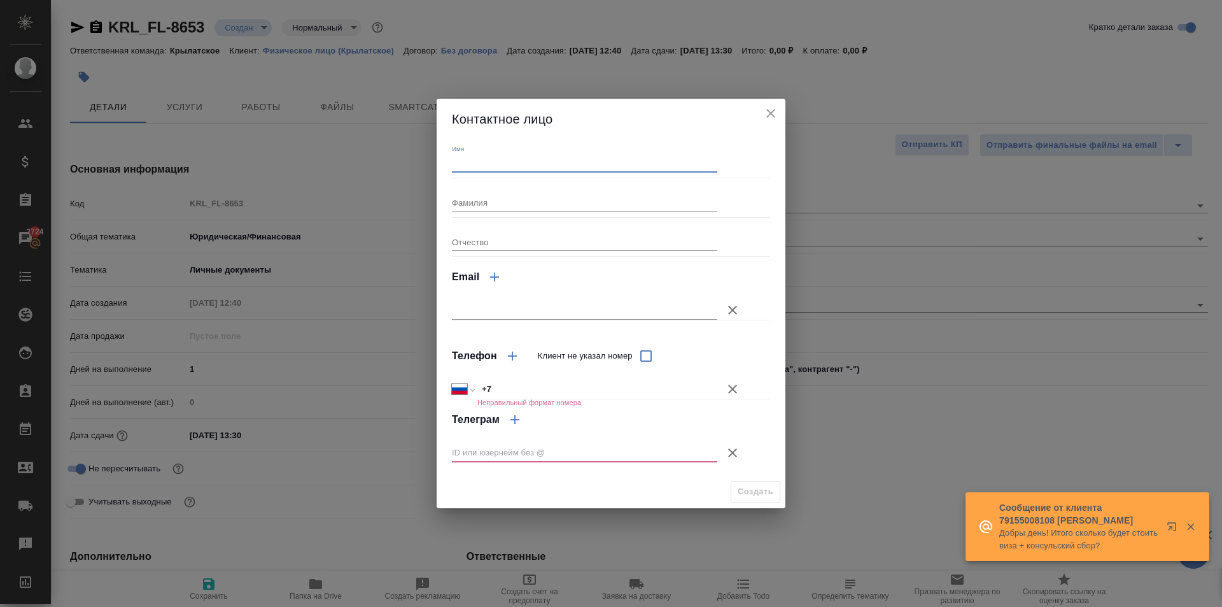
click at [490, 165] on input "Имя" at bounding box center [585, 164] width 266 height 18
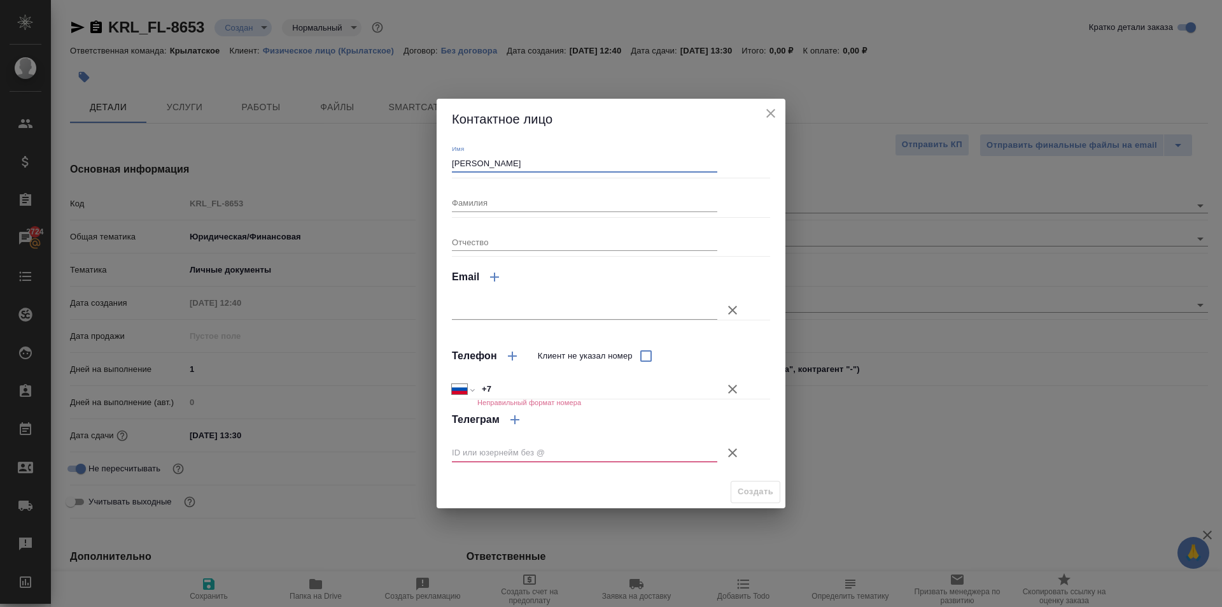
type input "Алтынбек"
click at [714, 395] on input "+7" at bounding box center [598, 389] width 240 height 18
click at [729, 392] on icon "button" at bounding box center [732, 388] width 15 height 15
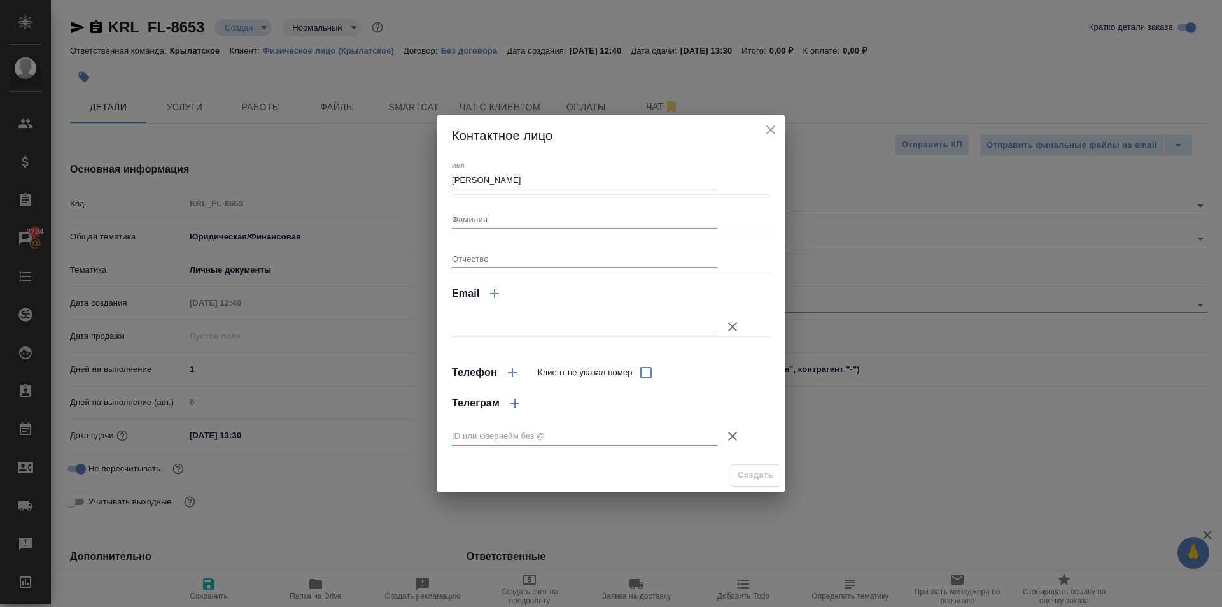
click at [732, 432] on icon "button" at bounding box center [732, 435] width 15 height 15
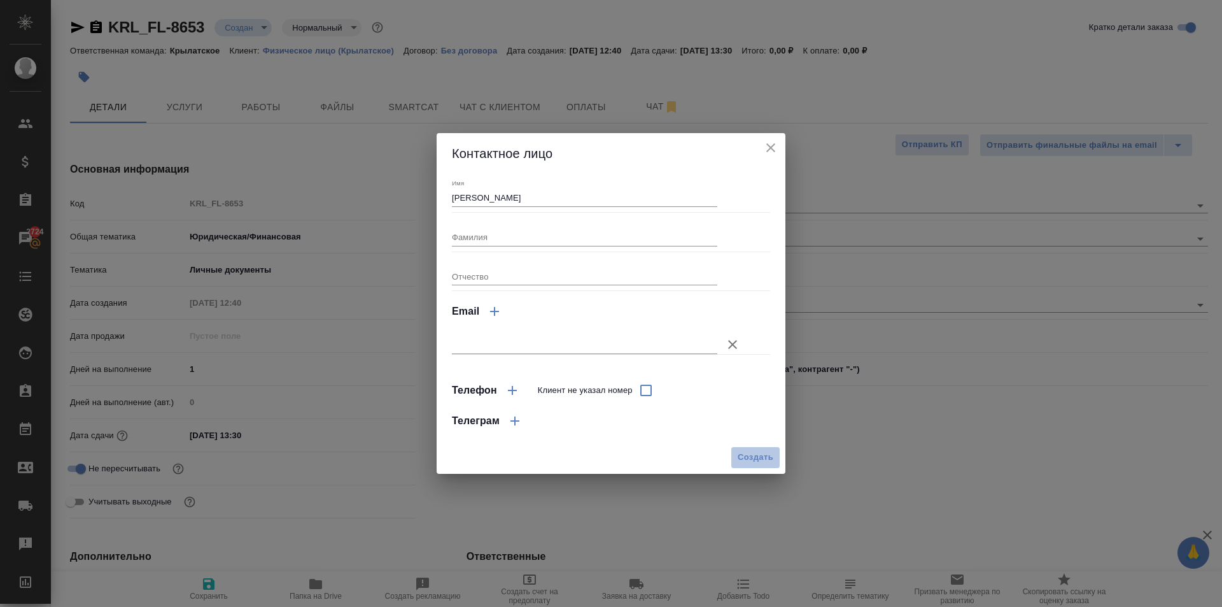
click at [734, 464] on button "Создать" at bounding box center [756, 457] width 50 height 22
type input "Алтынбек"
type textarea "x"
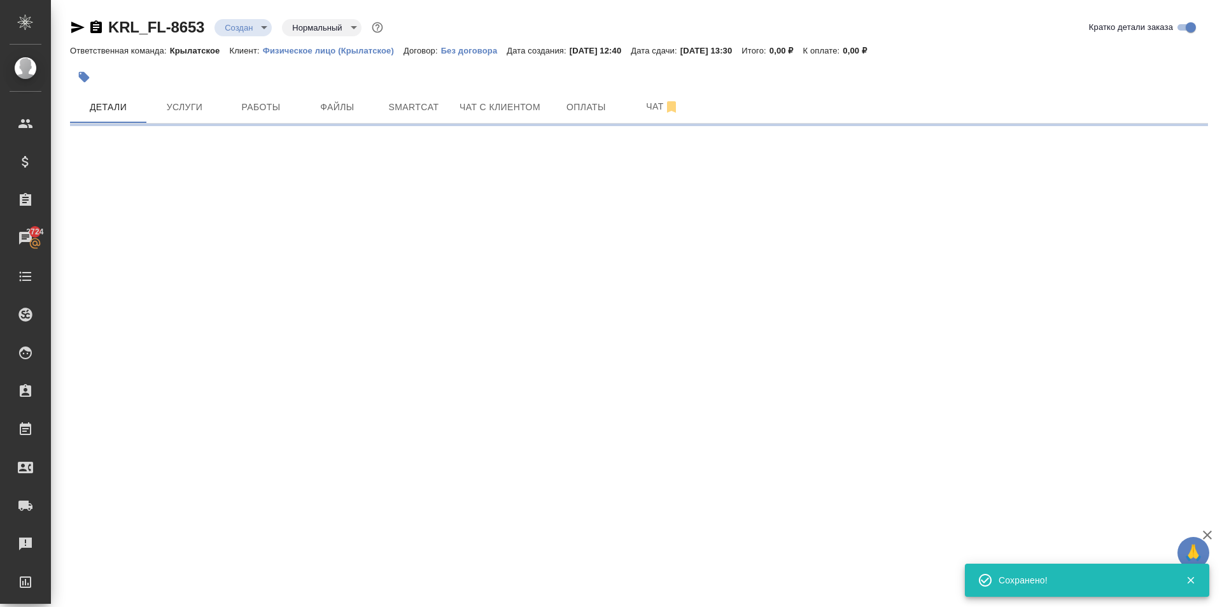
type input "holyTrinity"
select select "RU"
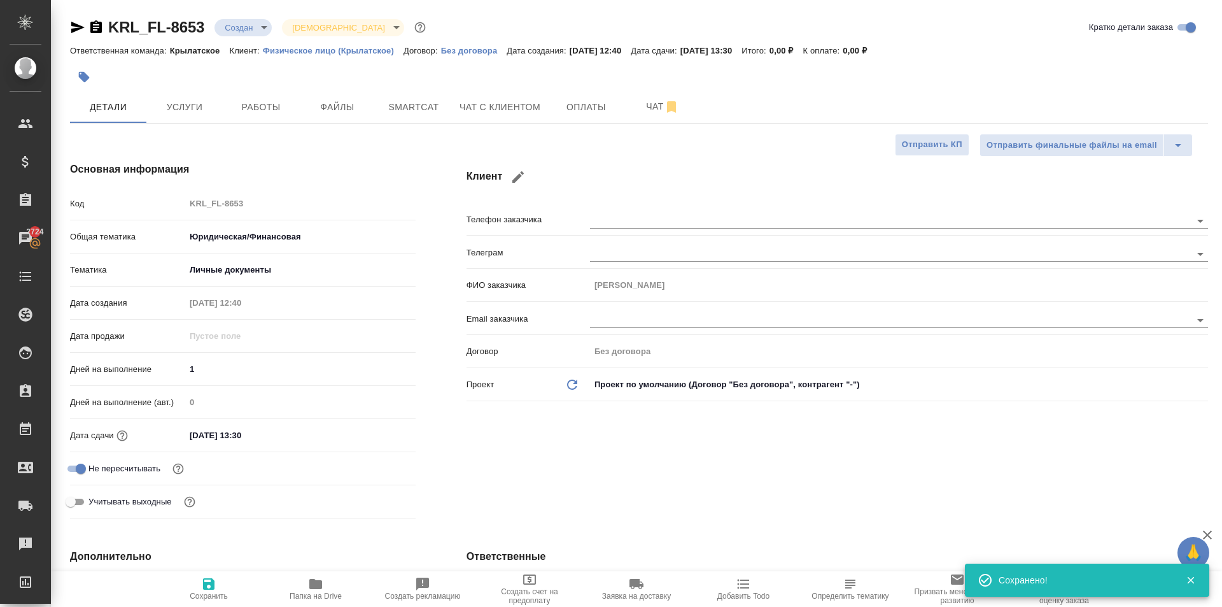
type textarea "x"
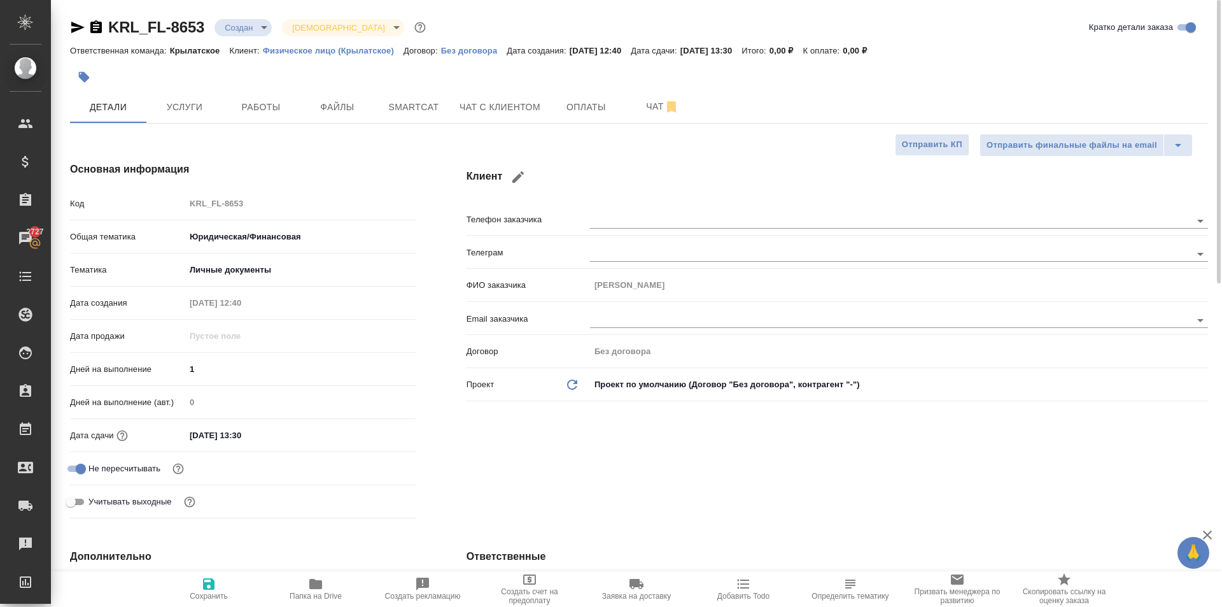
type textarea "x"
